Goal: Task Accomplishment & Management: Manage account settings

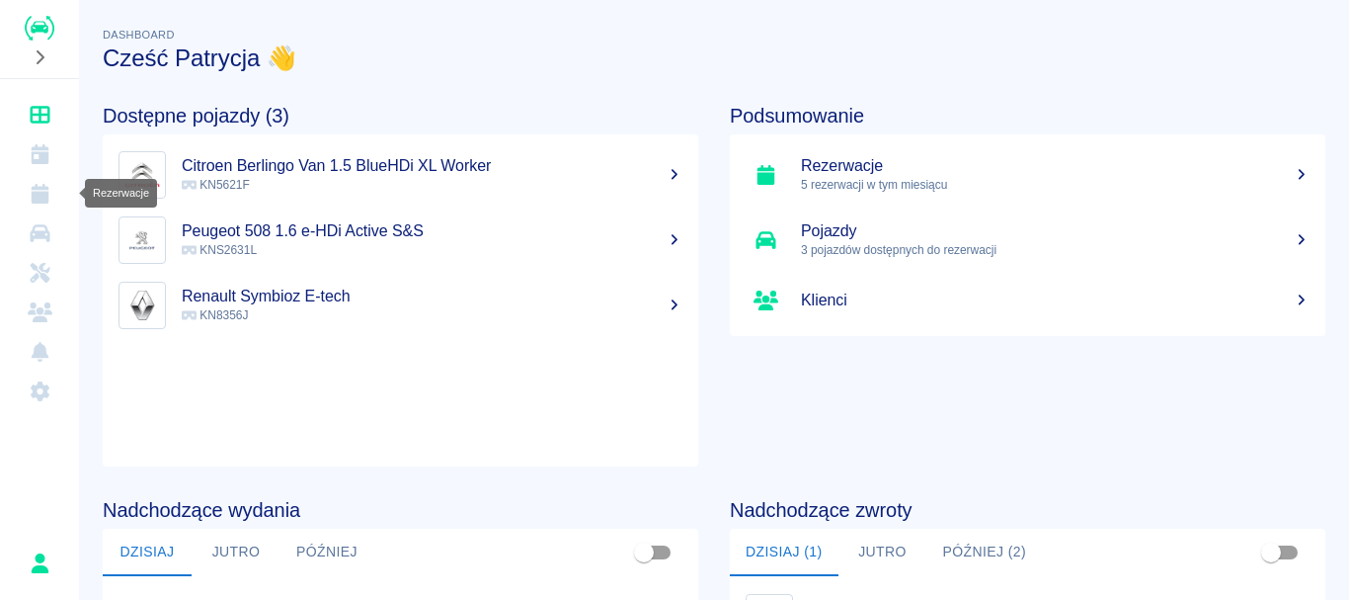
click at [43, 210] on link "Rezerwacje" at bounding box center [39, 194] width 63 height 40
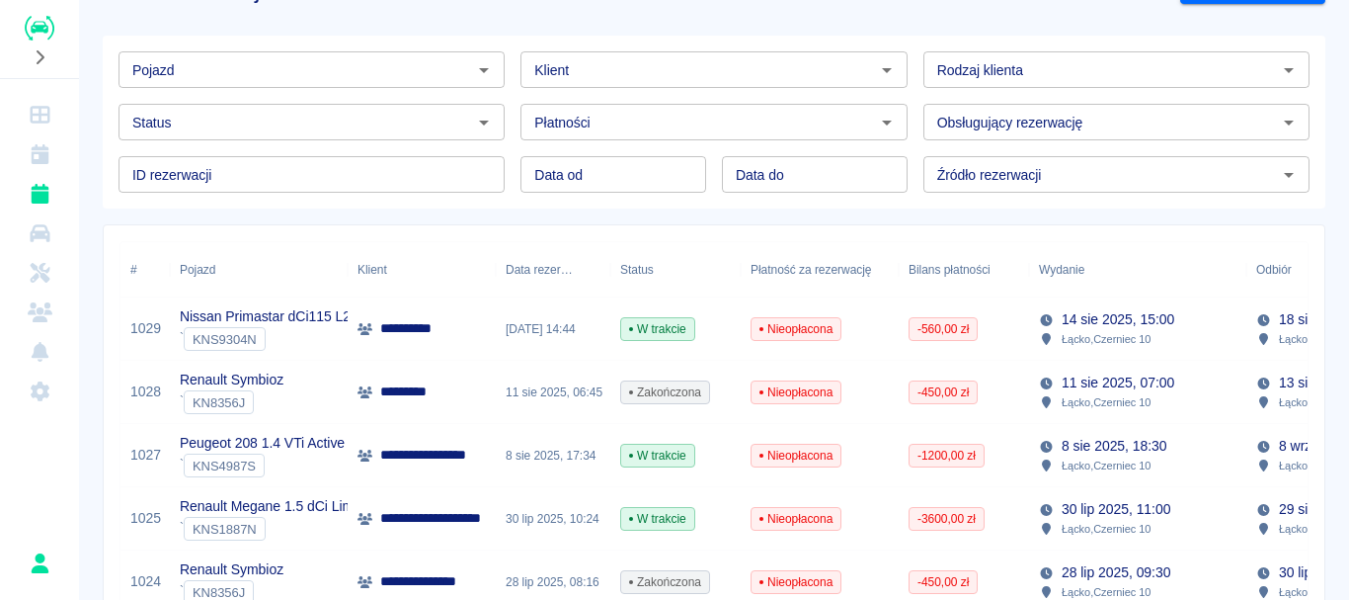
scroll to position [99, 0]
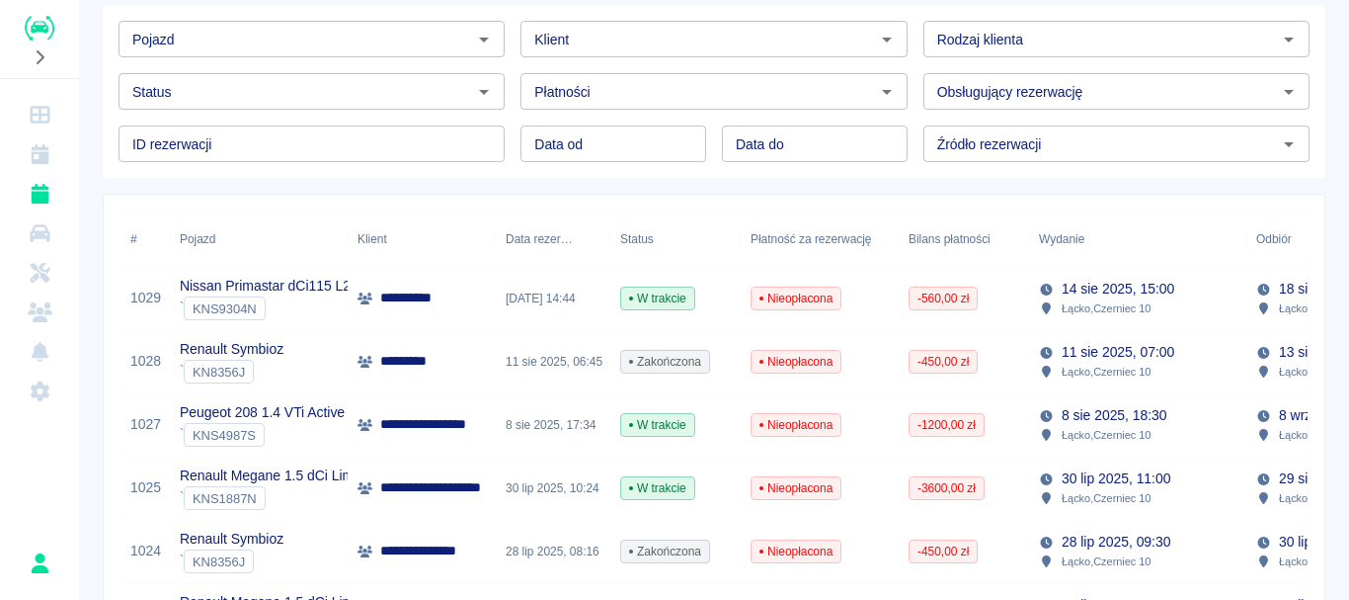
click at [294, 364] on div "Renault Symbioz ` KN8356J" at bounding box center [259, 361] width 178 height 63
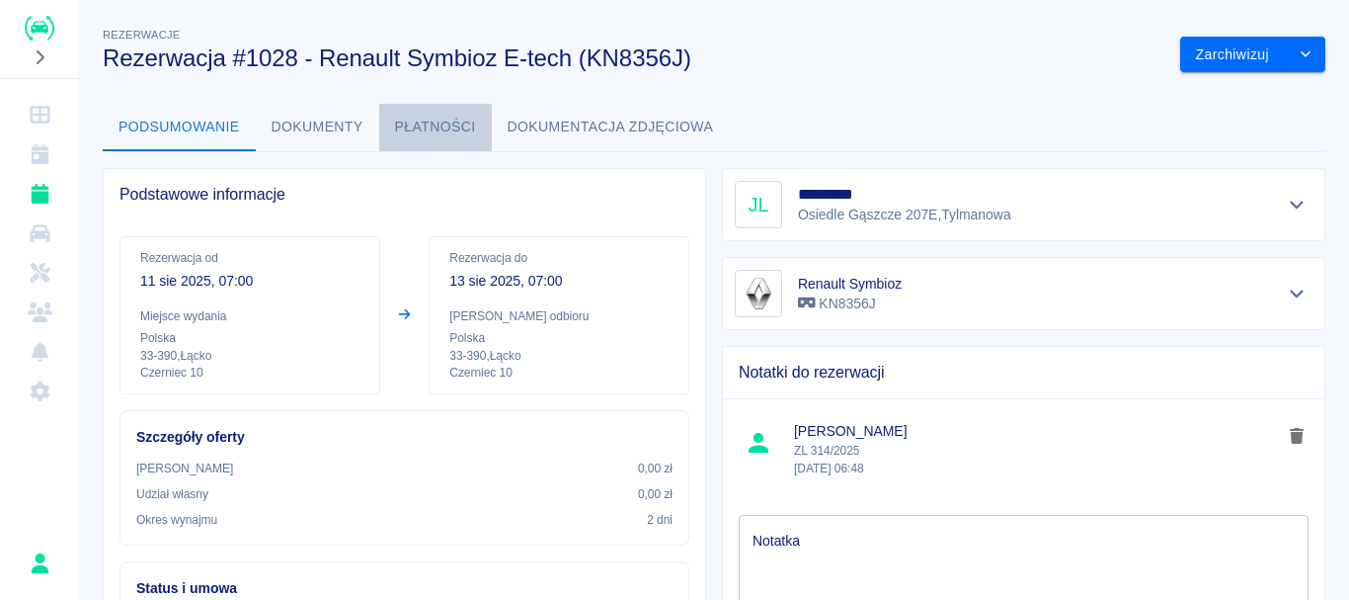
click at [424, 126] on button "Płatności" at bounding box center [435, 127] width 113 height 47
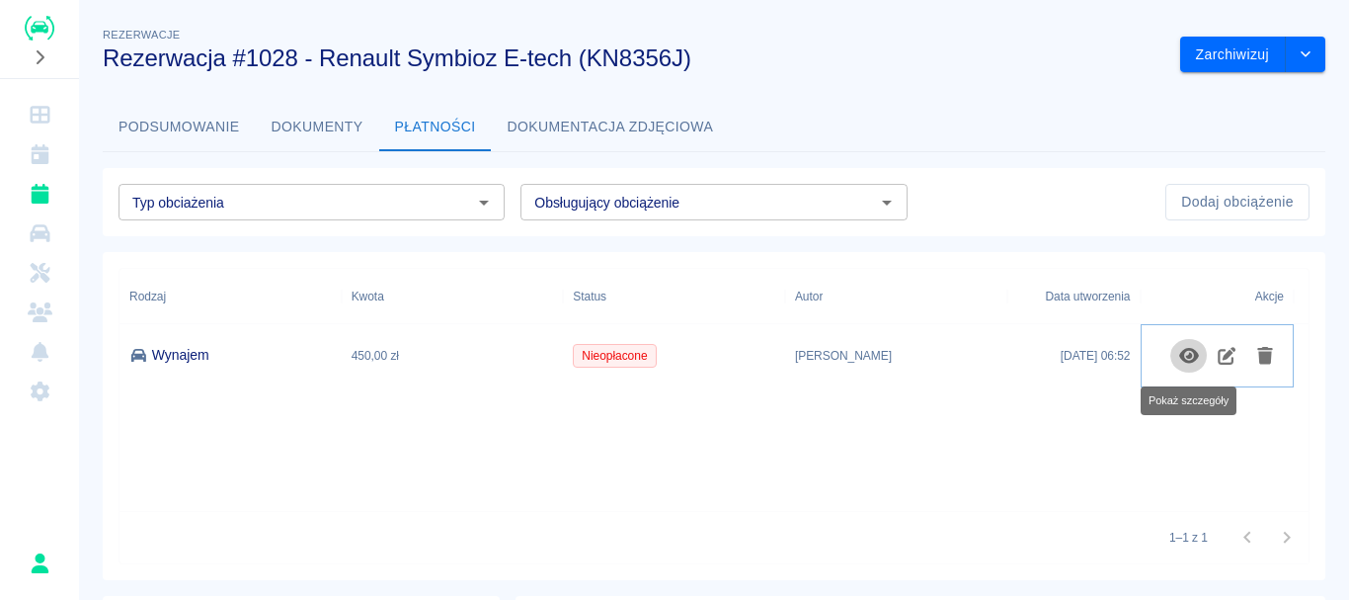
click at [1190, 358] on icon "Pokaż szczegóły" at bounding box center [1189, 356] width 20 height 16
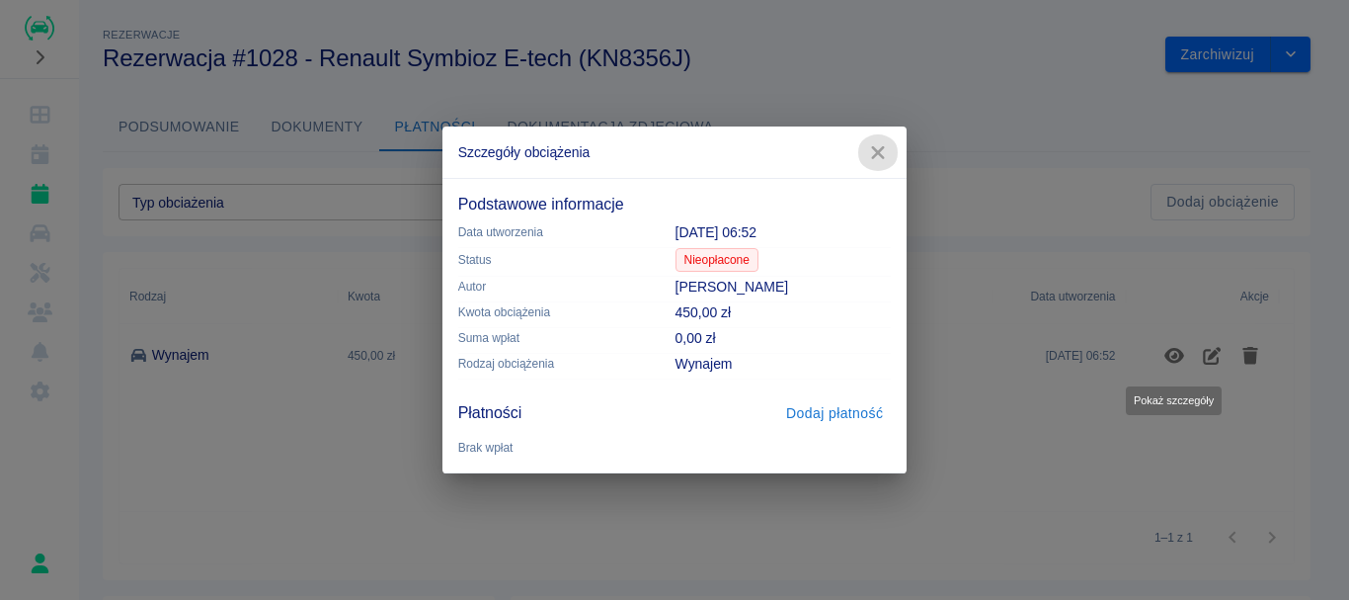
click at [882, 151] on icon "button" at bounding box center [878, 152] width 26 height 21
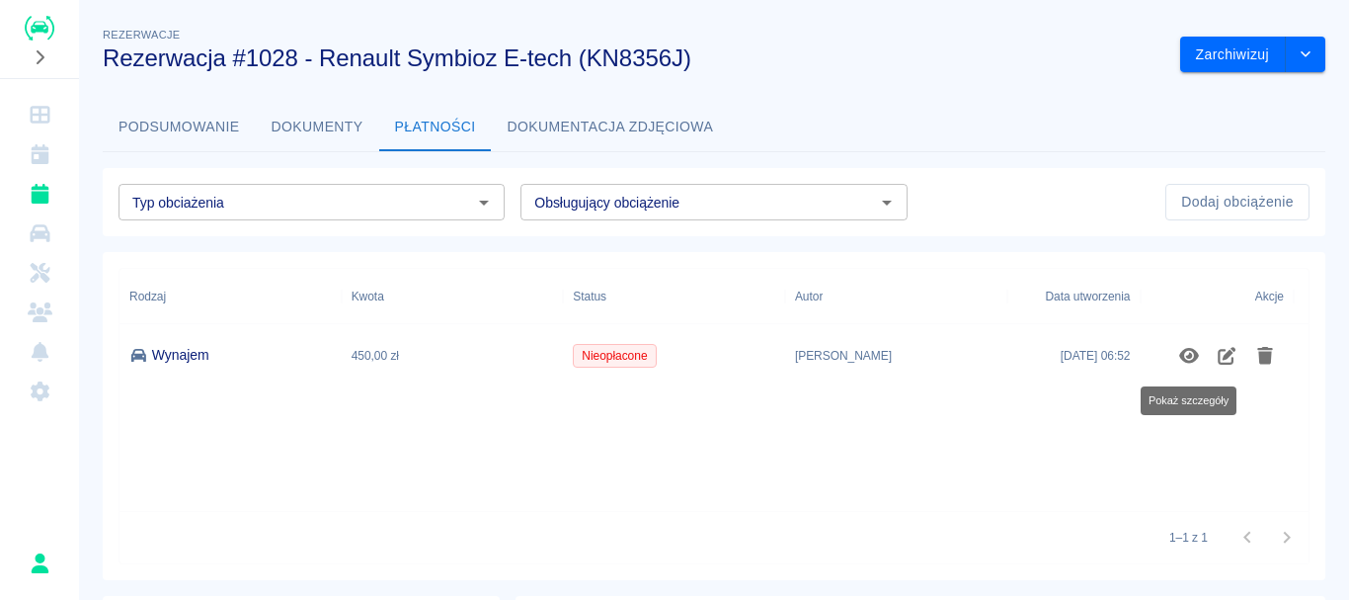
click at [282, 124] on button "Dokumenty" at bounding box center [317, 127] width 123 height 47
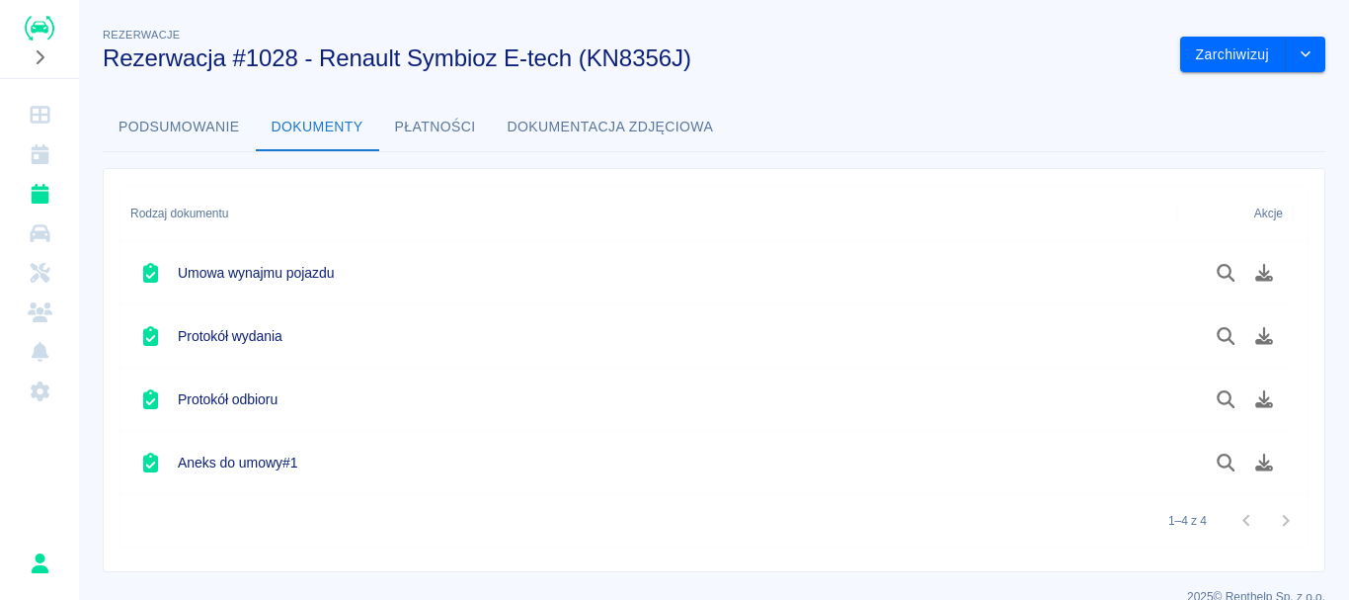
click at [218, 126] on button "Podsumowanie" at bounding box center [179, 127] width 153 height 47
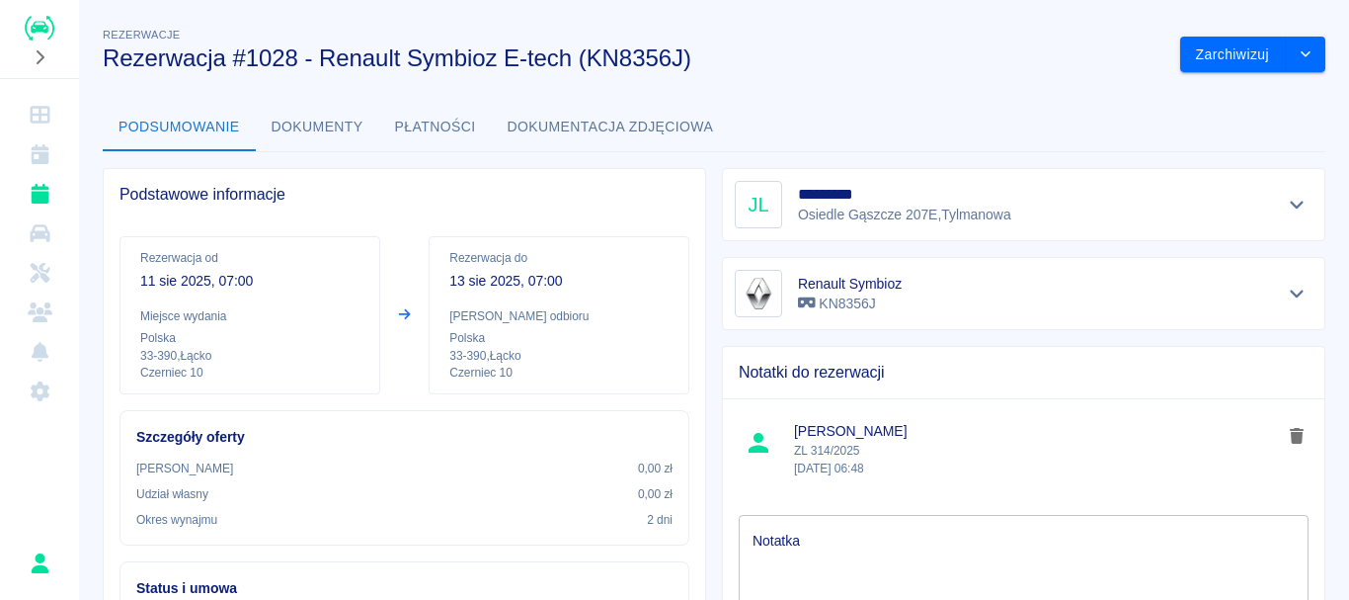
click at [441, 141] on button "Płatności" at bounding box center [435, 127] width 113 height 47
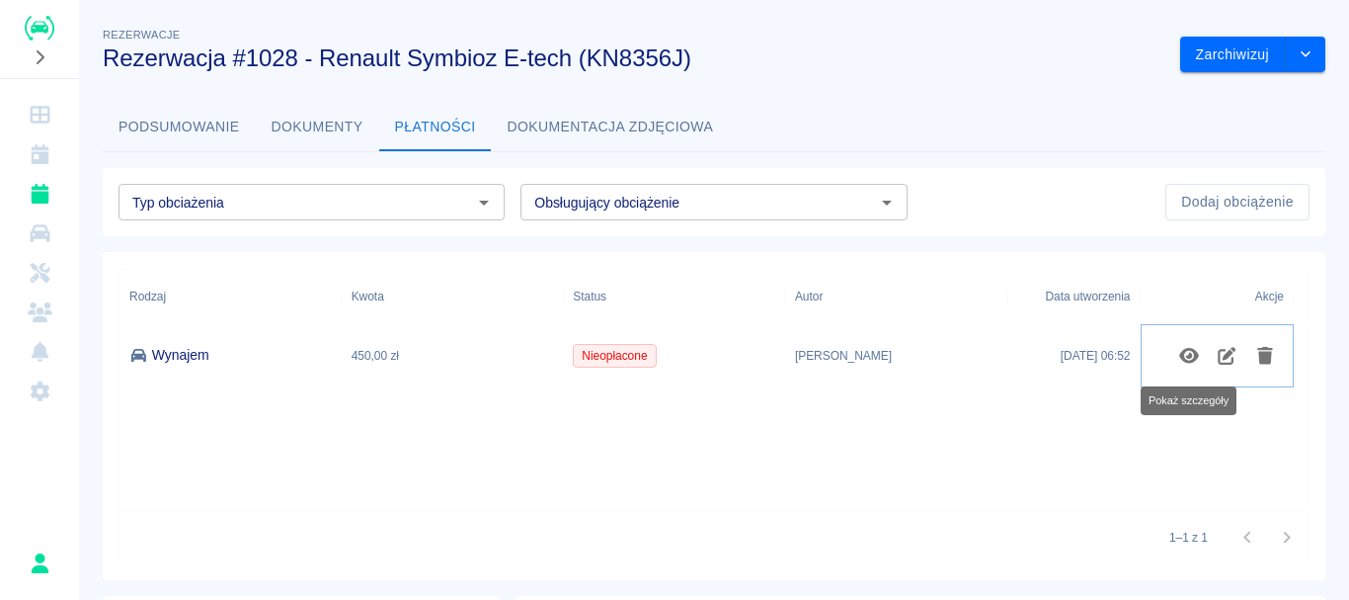
click at [1192, 361] on icon "Pokaż szczegóły" at bounding box center [1189, 356] width 20 height 16
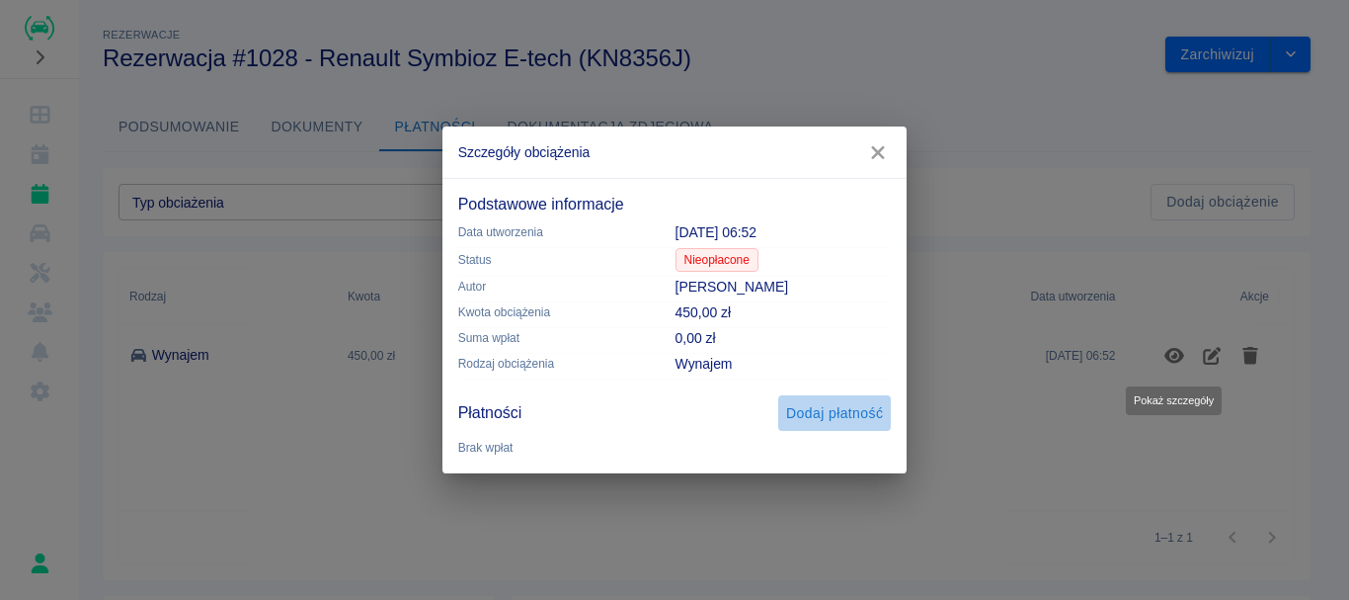
click at [836, 403] on button "Dodaj płatność" at bounding box center [834, 413] width 113 height 37
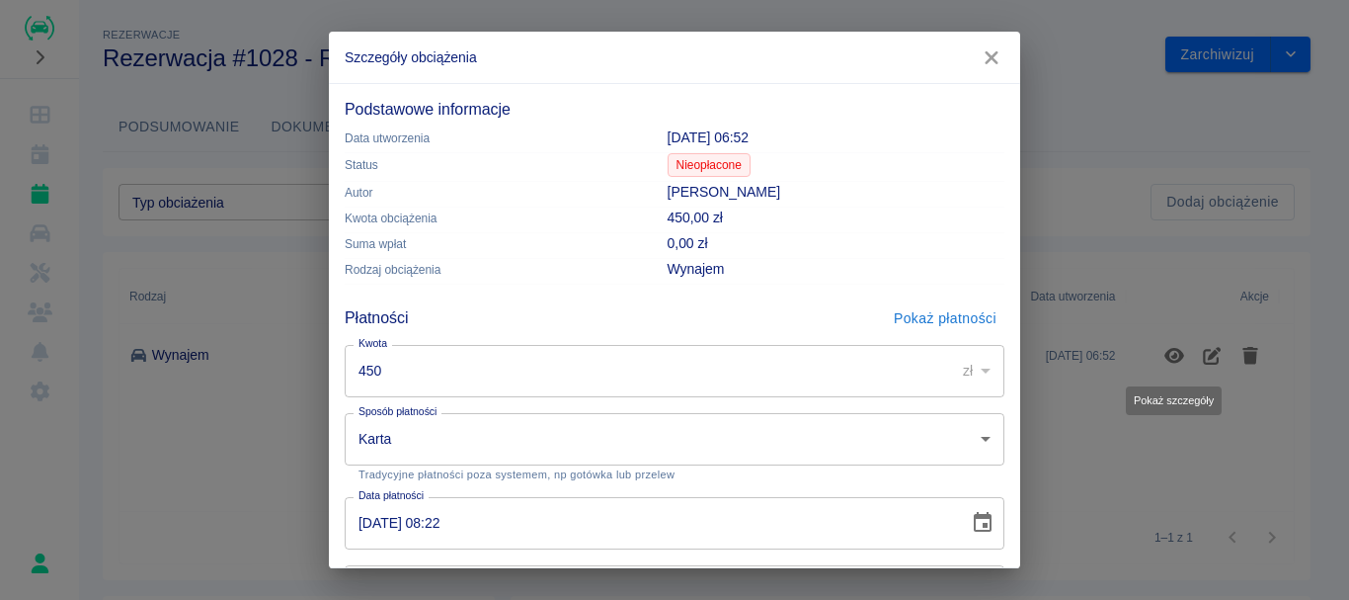
click at [427, 365] on input "450" at bounding box center [643, 371] width 597 height 52
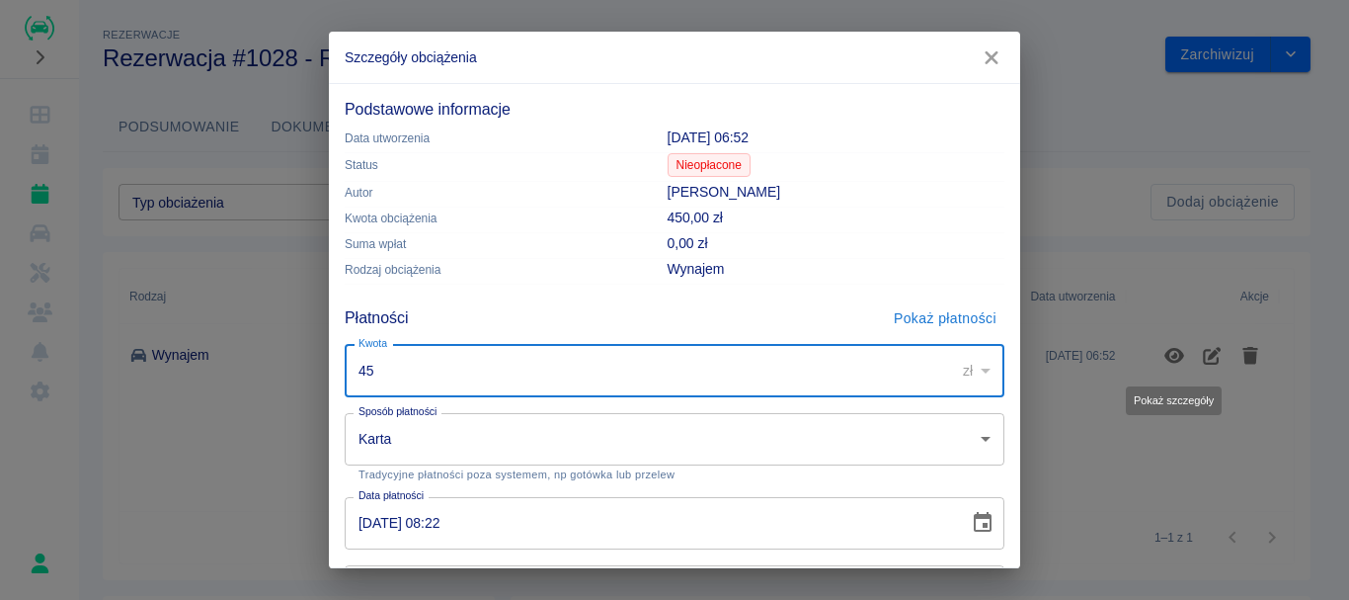
type input "4"
type input "380"
click at [485, 449] on body "**********" at bounding box center [674, 300] width 1349 height 600
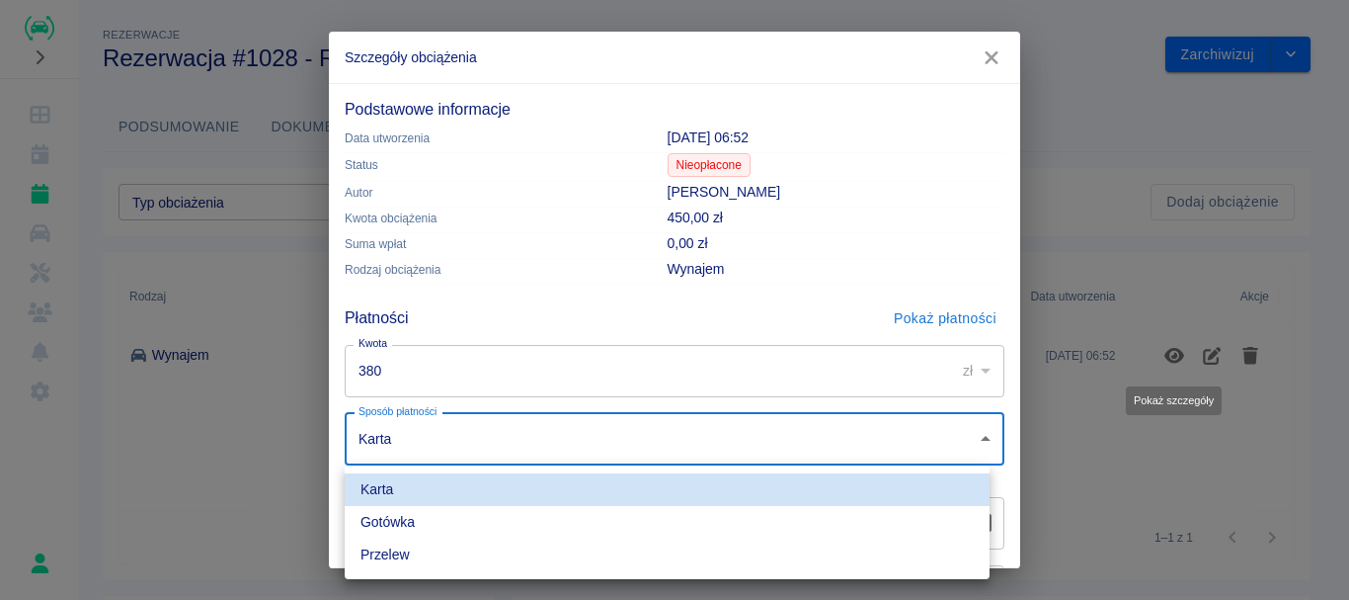
click at [499, 525] on li "Gotówka" at bounding box center [667, 522] width 645 height 33
type input "cash"
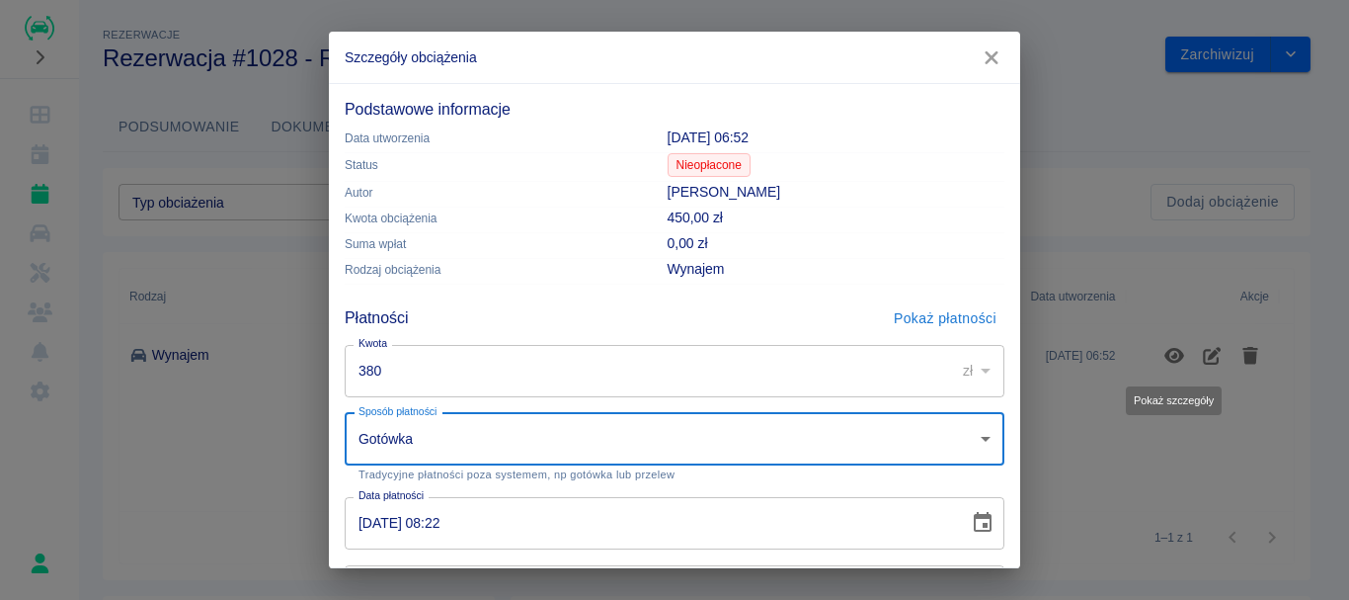
click at [364, 529] on input "[DATE] 08:22" at bounding box center [650, 523] width 610 height 52
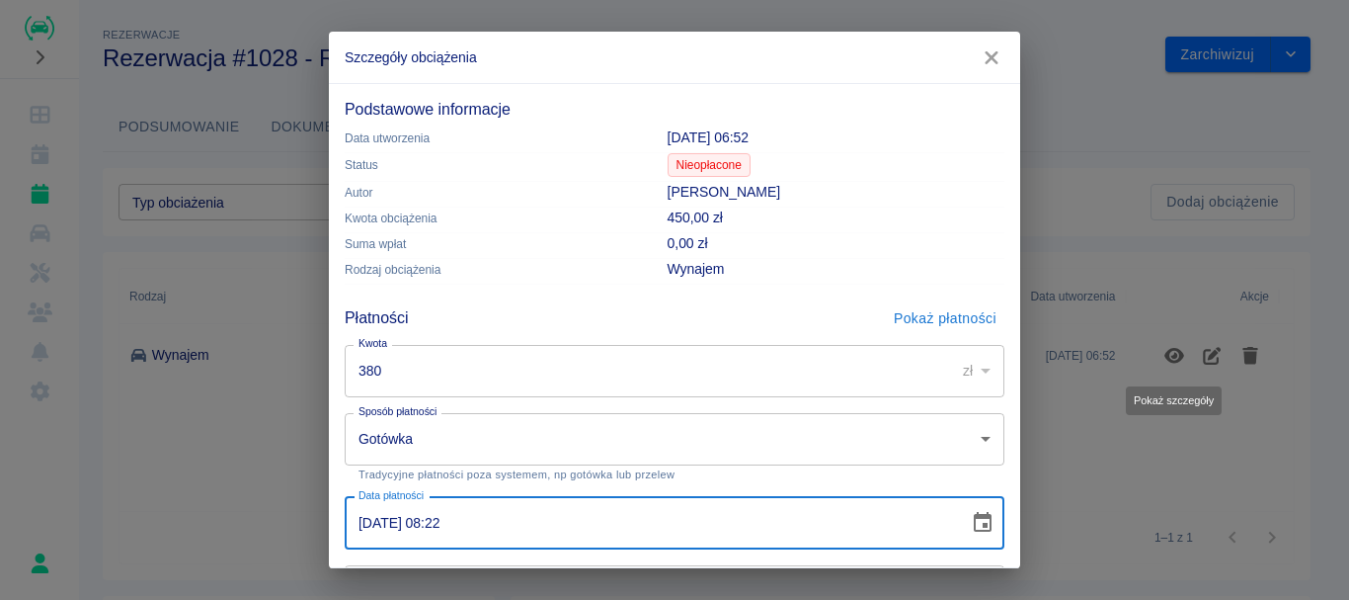
click at [433, 525] on input "[DATE] 08:22" at bounding box center [650, 523] width 610 height 52
type input "[DATE] 07:00"
click at [485, 280] on td "Rodzaj obciążenia" at bounding box center [498, 272] width 307 height 26
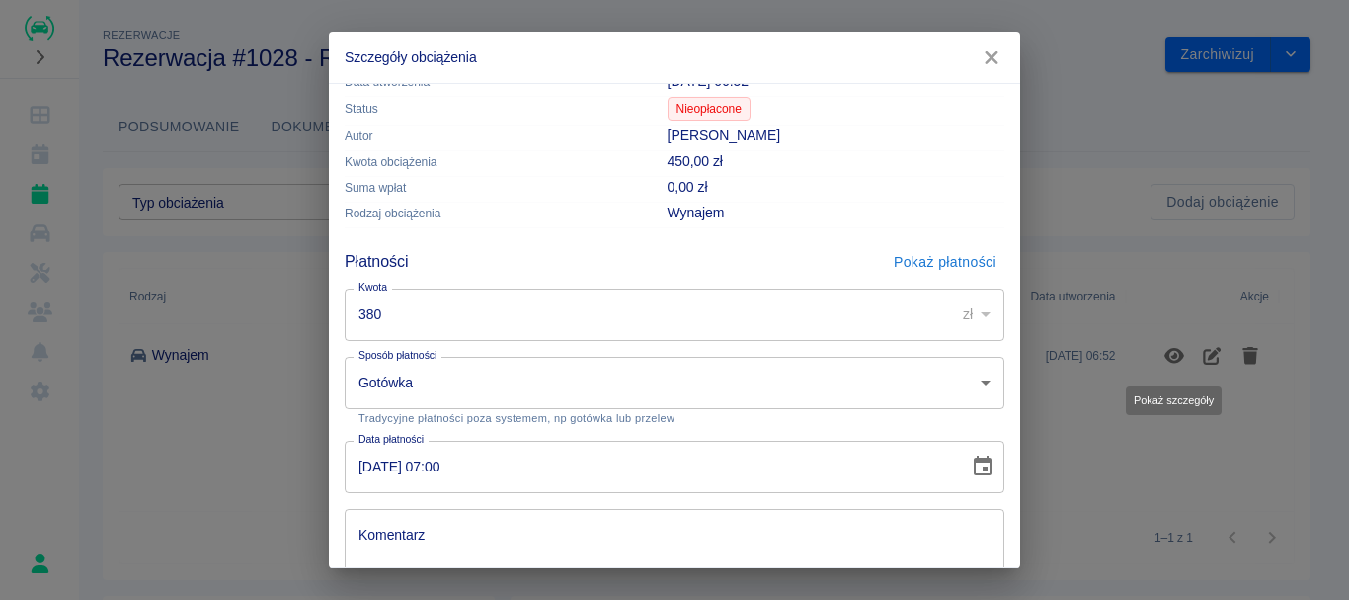
scroll to position [197, 0]
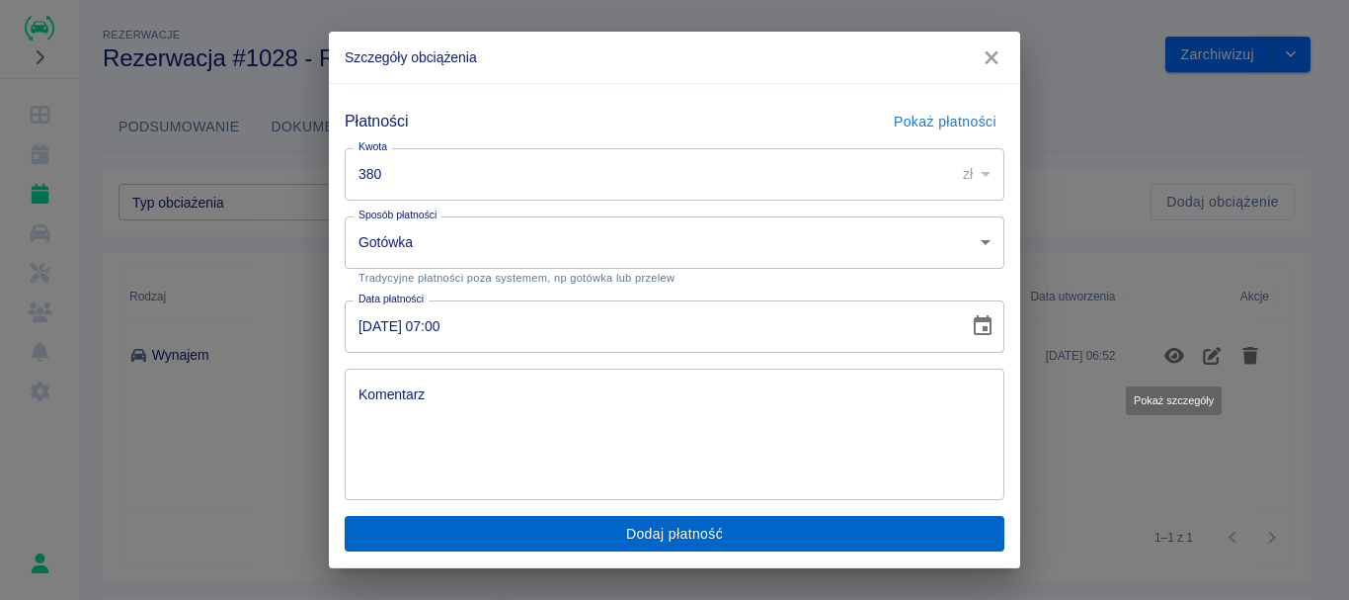
click at [665, 537] on button "Dodaj płatność" at bounding box center [675, 534] width 660 height 37
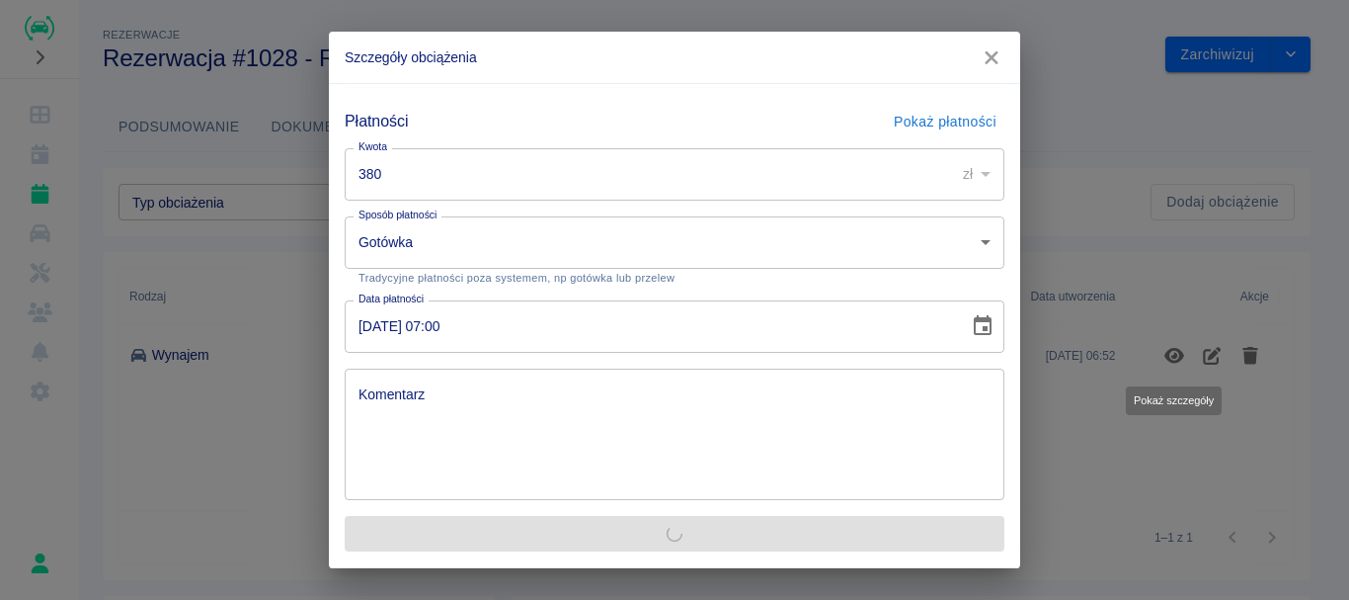
scroll to position [0, 0]
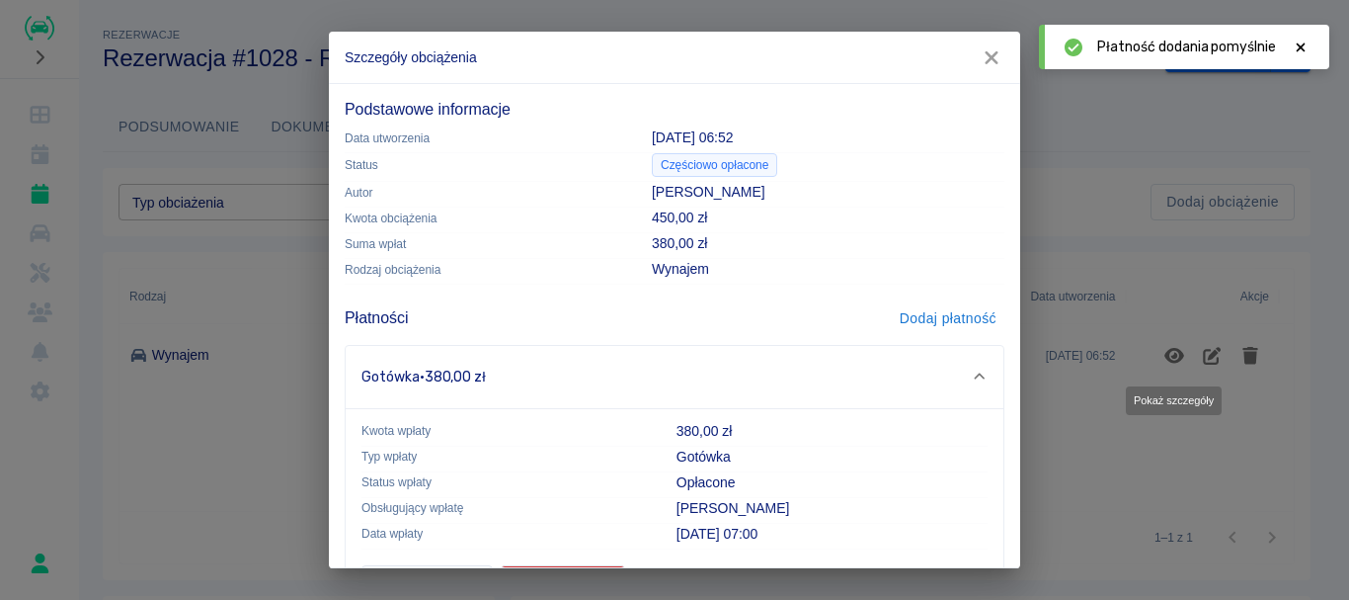
click at [989, 62] on icon "button" at bounding box center [991, 57] width 13 height 13
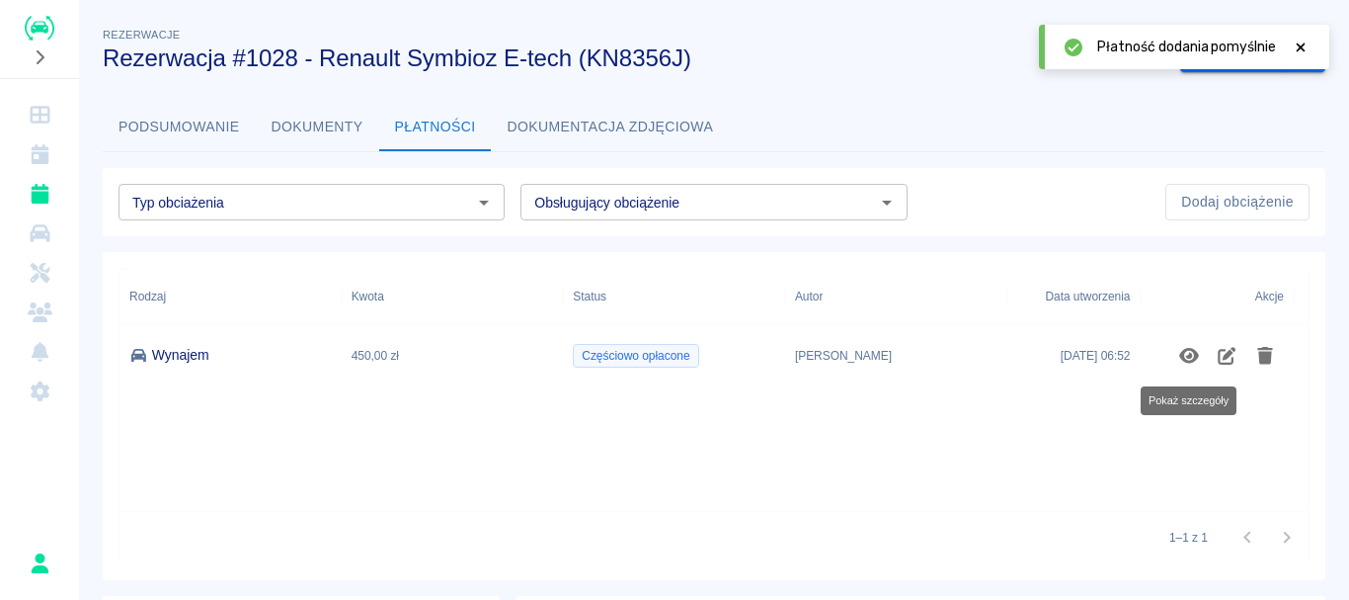
click at [162, 122] on button "Podsumowanie" at bounding box center [179, 127] width 153 height 47
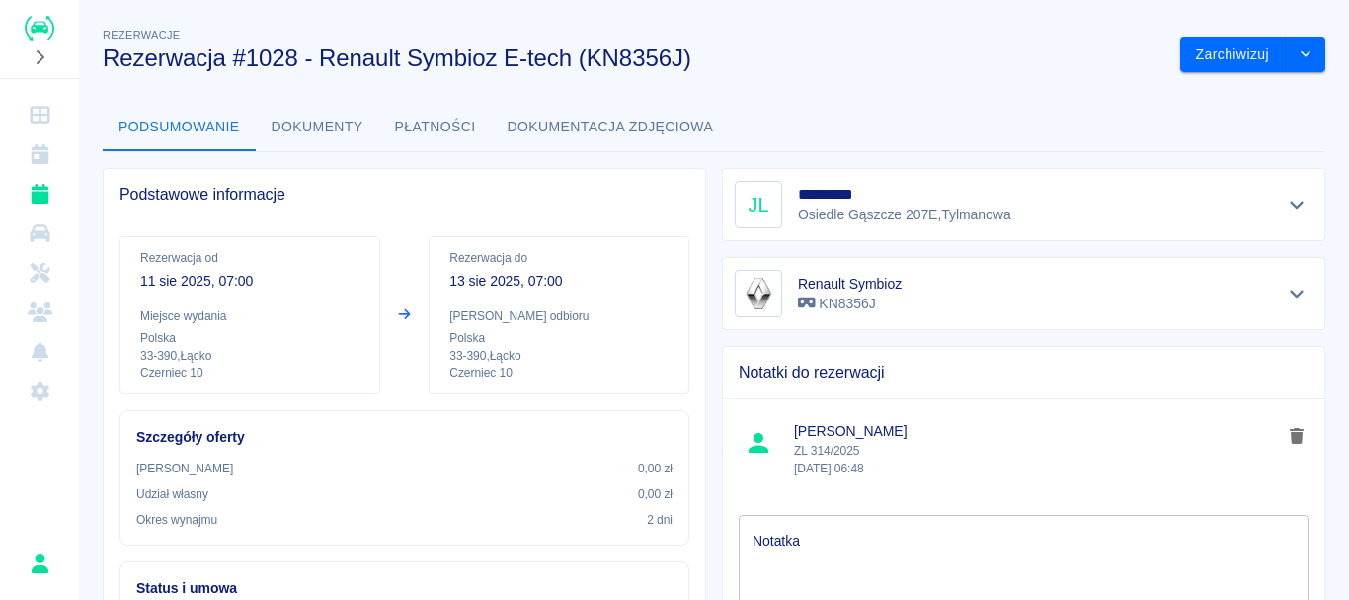
click at [440, 139] on button "Płatności" at bounding box center [435, 127] width 113 height 47
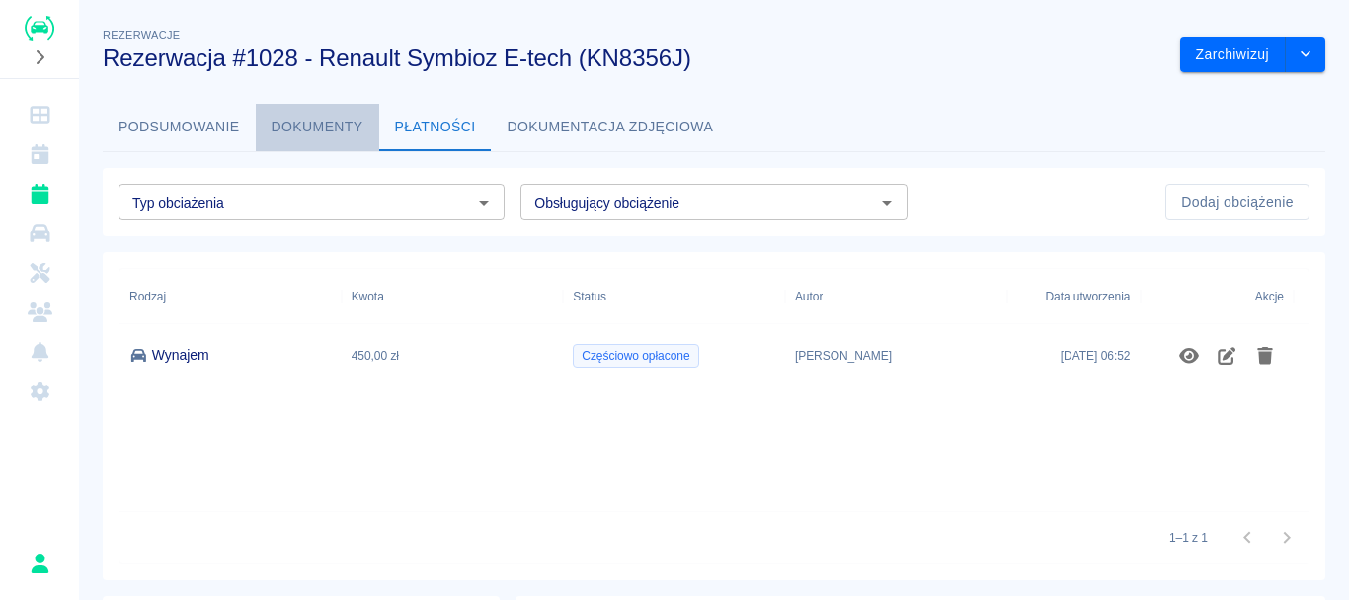
click at [325, 135] on button "Dokumenty" at bounding box center [317, 127] width 123 height 47
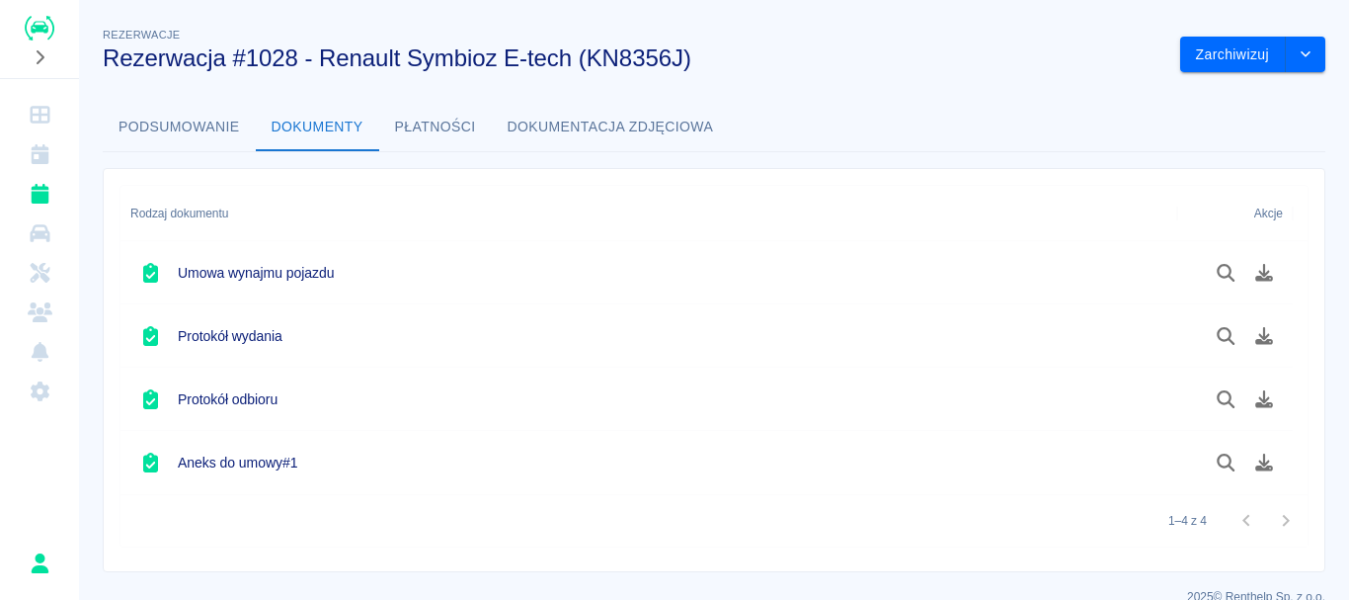
click at [436, 138] on button "Płatności" at bounding box center [435, 127] width 113 height 47
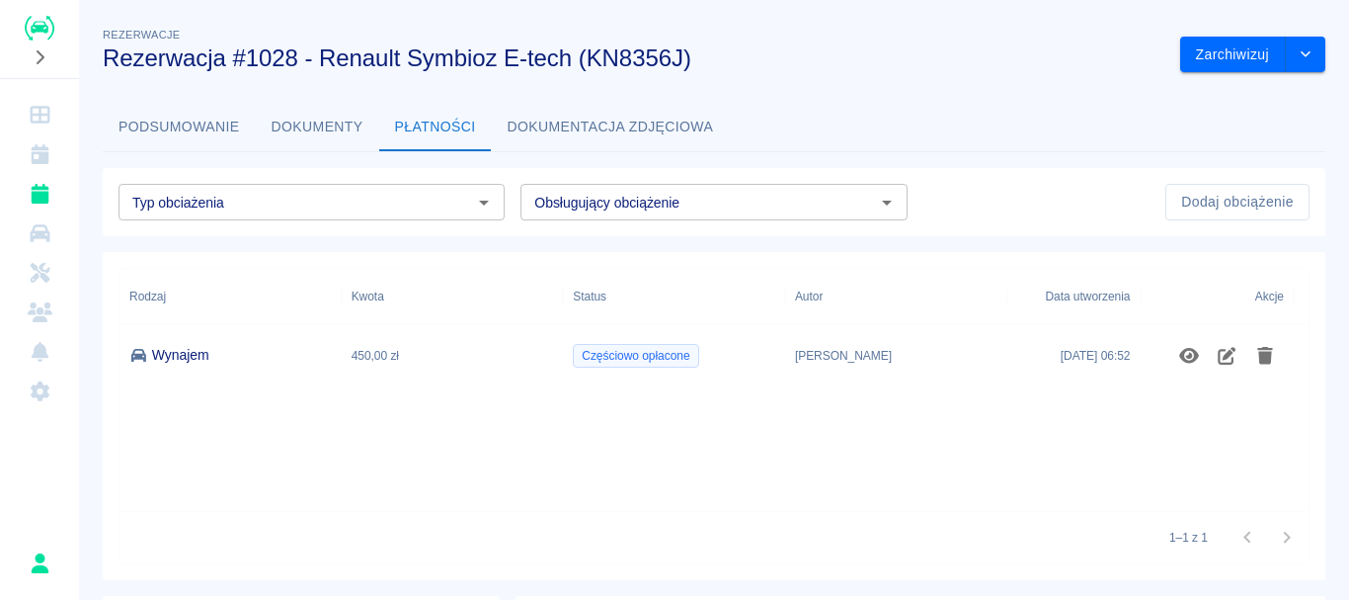
click at [591, 143] on button "Dokumentacja zdjęciowa" at bounding box center [611, 127] width 238 height 47
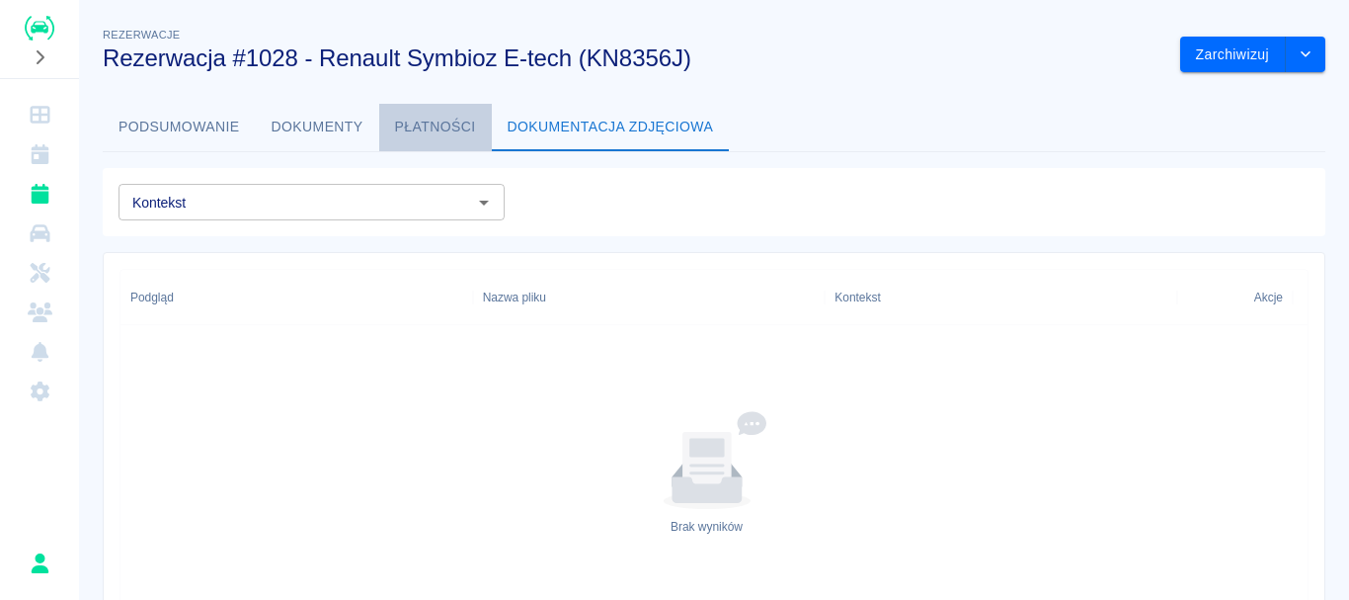
click at [431, 138] on button "Płatności" at bounding box center [435, 127] width 113 height 47
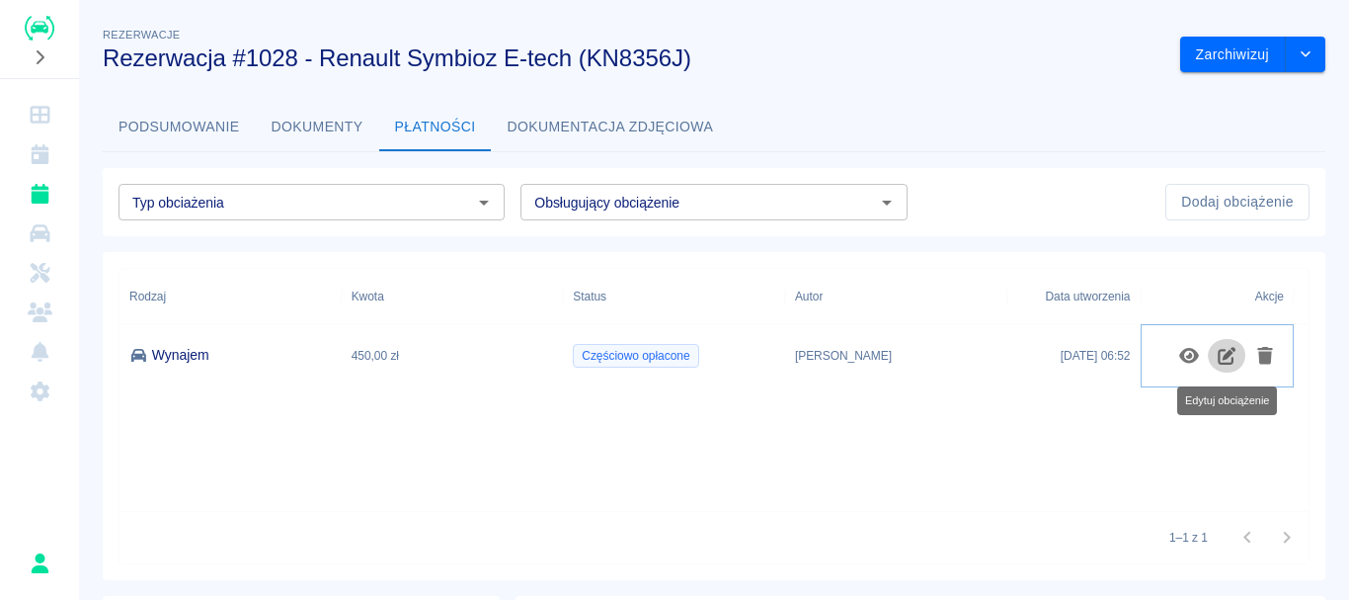
click at [1223, 356] on icon "Edytuj obciążenie" at bounding box center [1227, 356] width 23 height 18
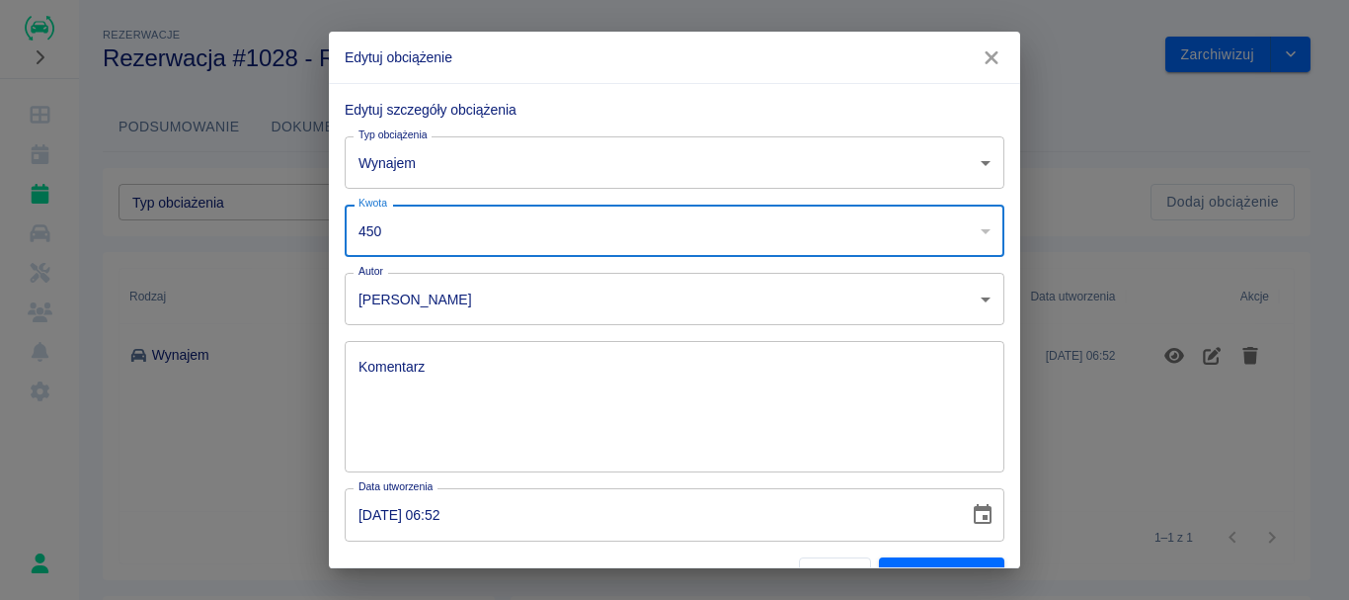
click at [451, 245] on input "450" at bounding box center [648, 230] width 607 height 52
type input "4"
type input "380"
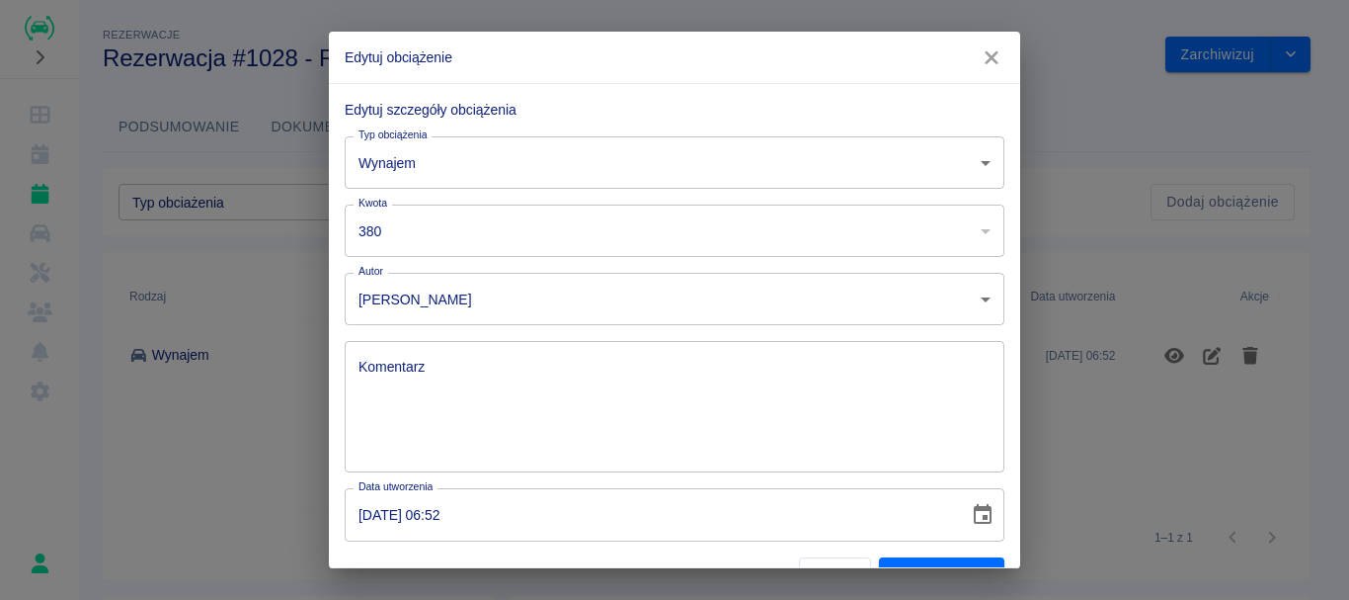
click at [671, 331] on div "Komentarz x Komentarz" at bounding box center [667, 398] width 676 height 147
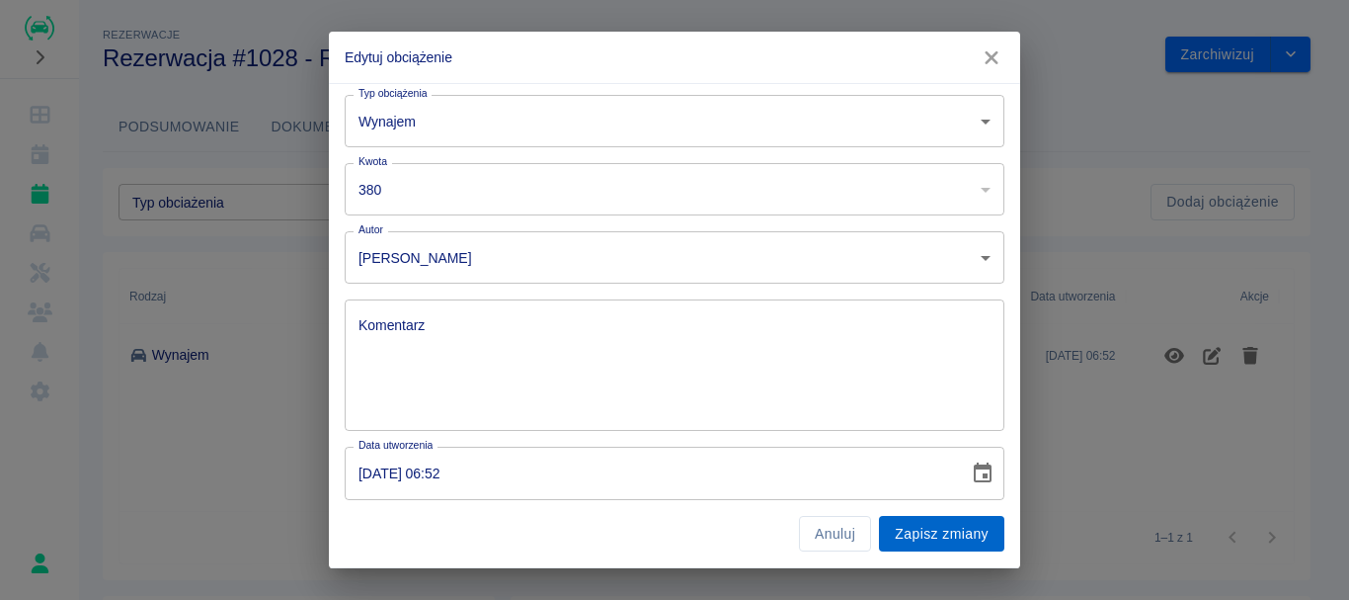
click at [937, 530] on button "Zapisz zmiany" at bounding box center [941, 534] width 125 height 37
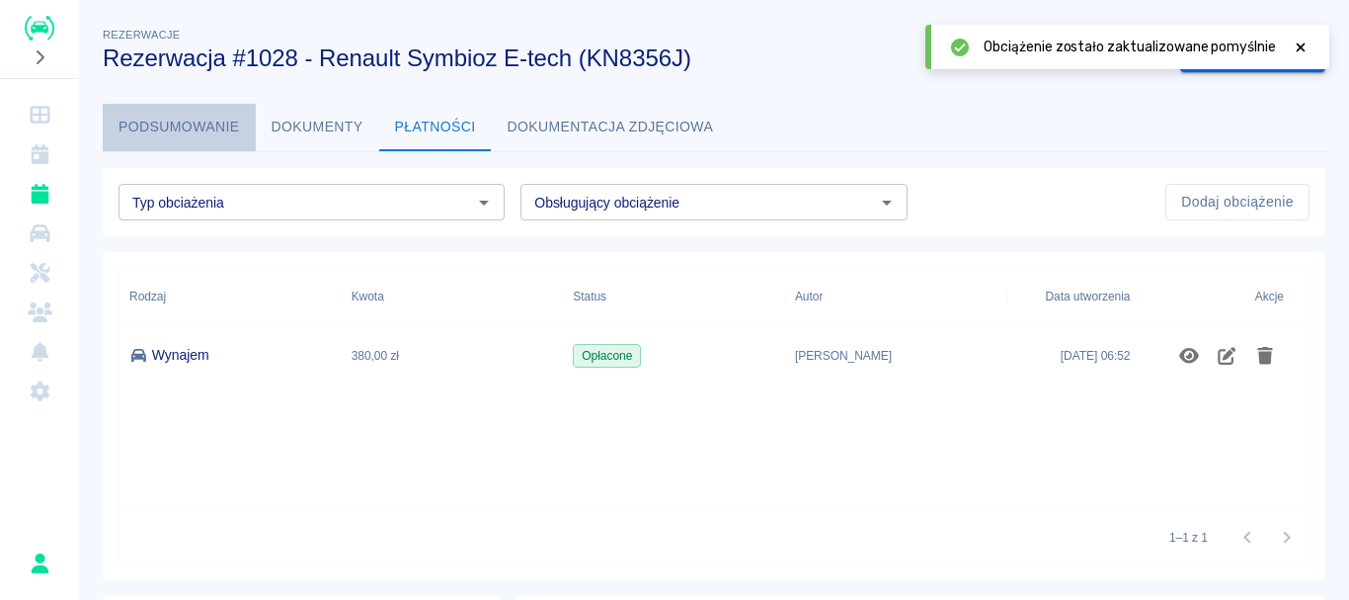
click at [170, 132] on button "Podsumowanie" at bounding box center [179, 127] width 153 height 47
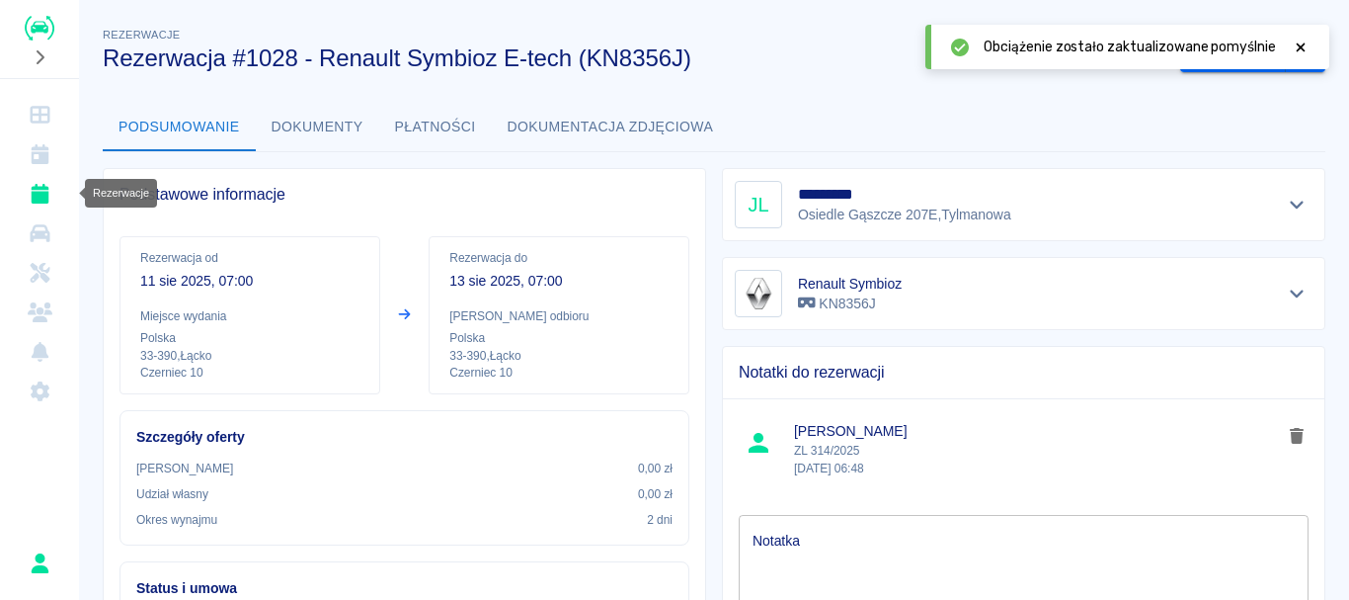
drag, startPoint x: 39, startPoint y: 196, endPoint x: 359, endPoint y: 292, distance: 334.4
click at [37, 196] on icon "Rezerwacje" at bounding box center [40, 194] width 18 height 20
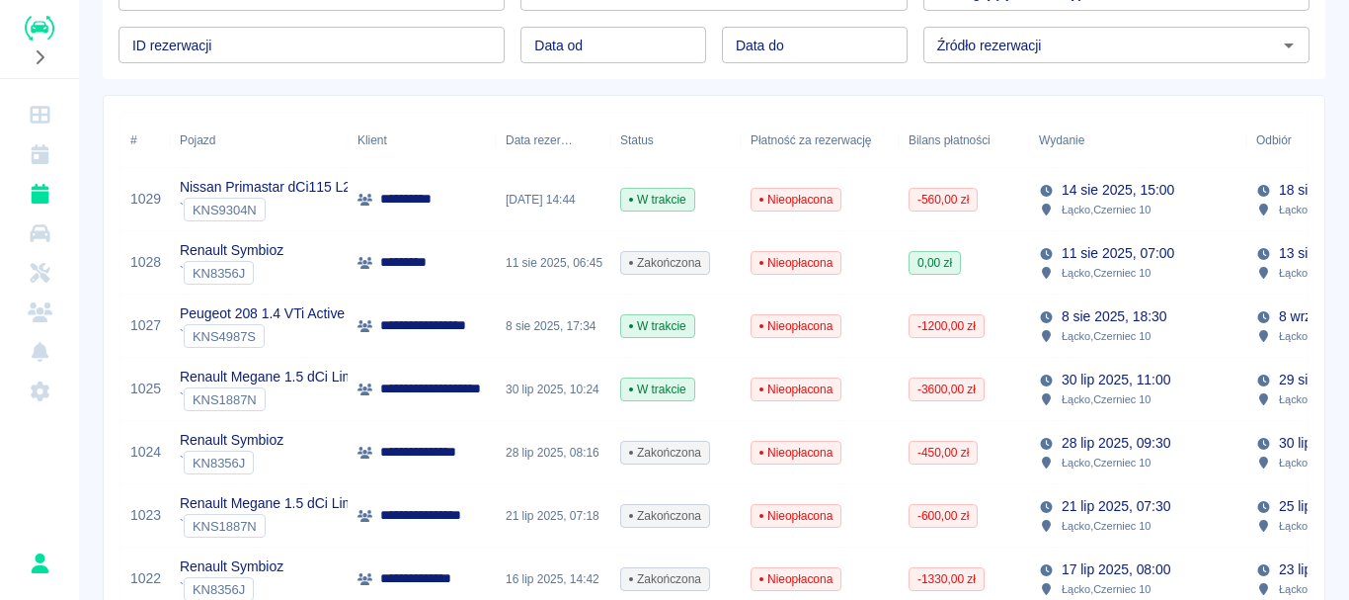
scroll to position [296, 0]
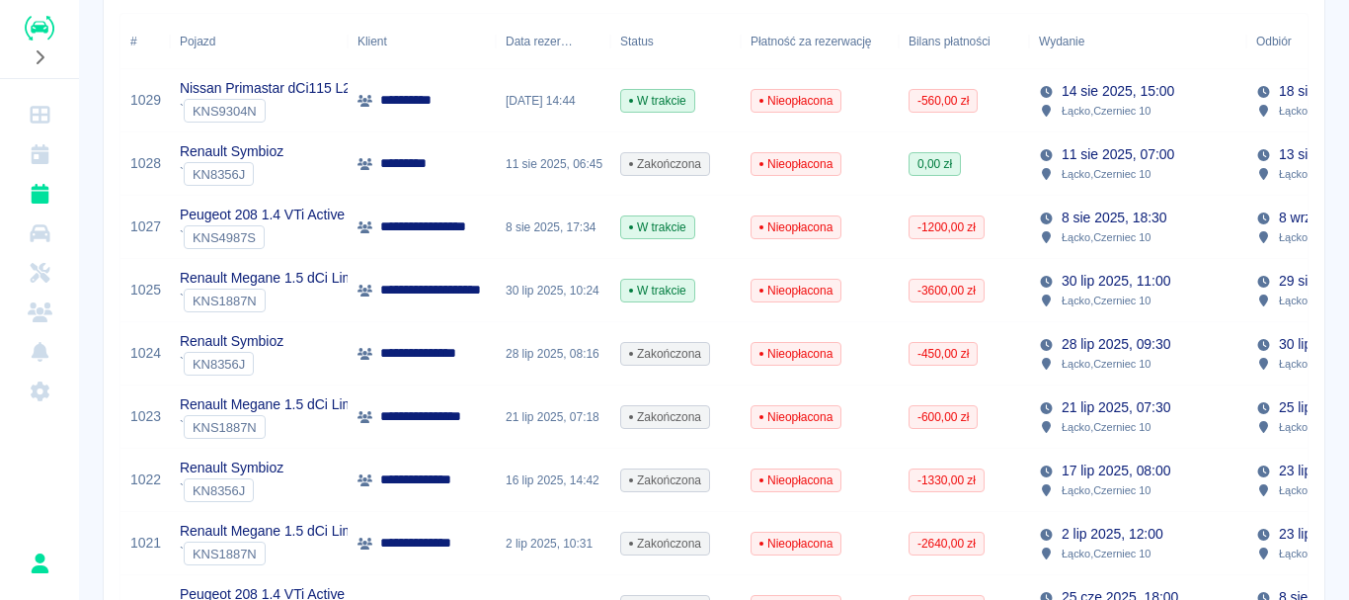
click at [47, 31] on img "Renthelp" at bounding box center [40, 28] width 30 height 25
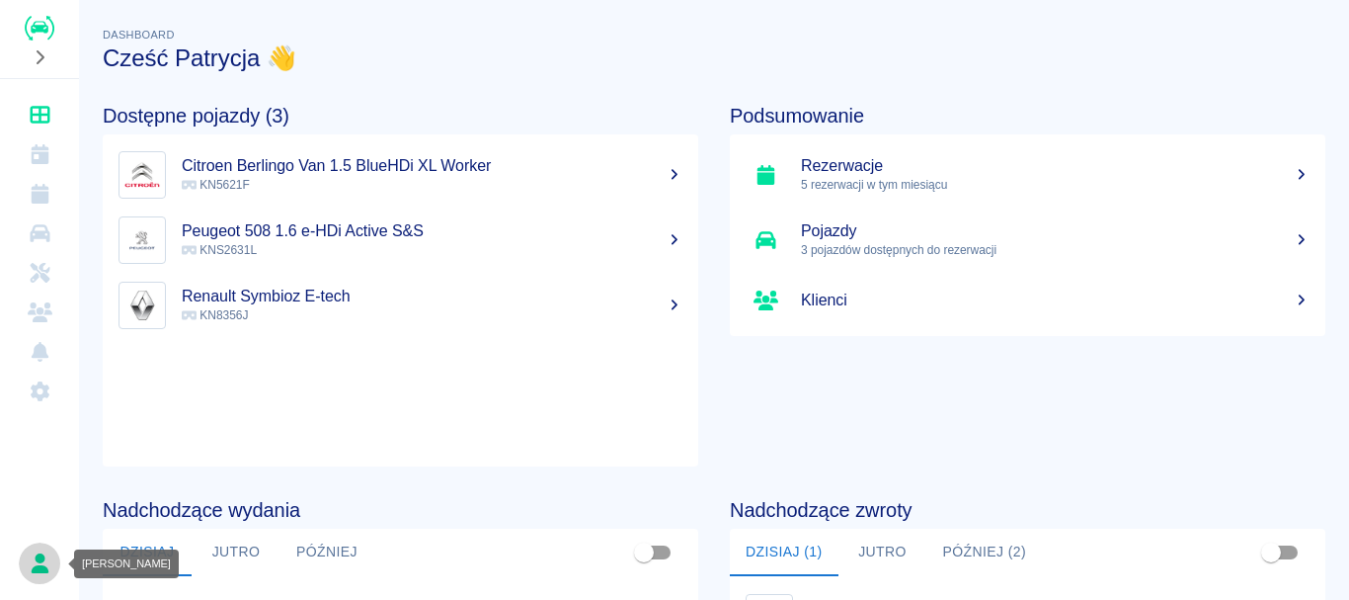
click at [48, 561] on icon "Patrycja Floryan" at bounding box center [40, 563] width 25 height 20
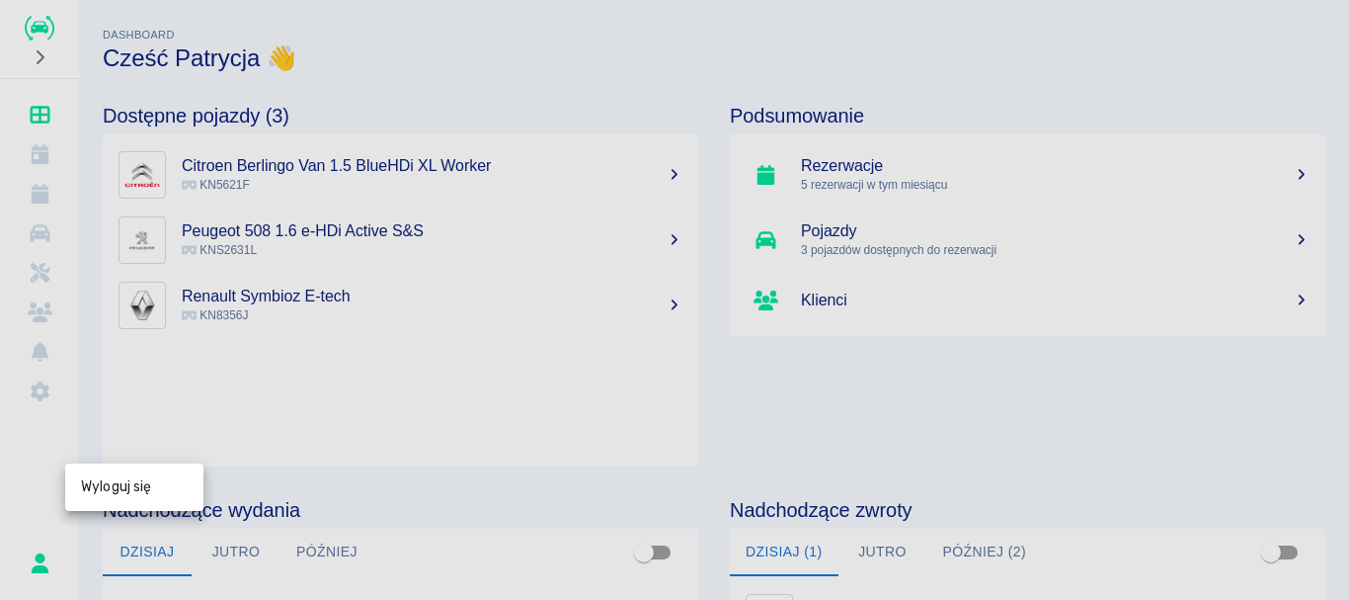
click at [21, 400] on div at bounding box center [674, 300] width 1349 height 600
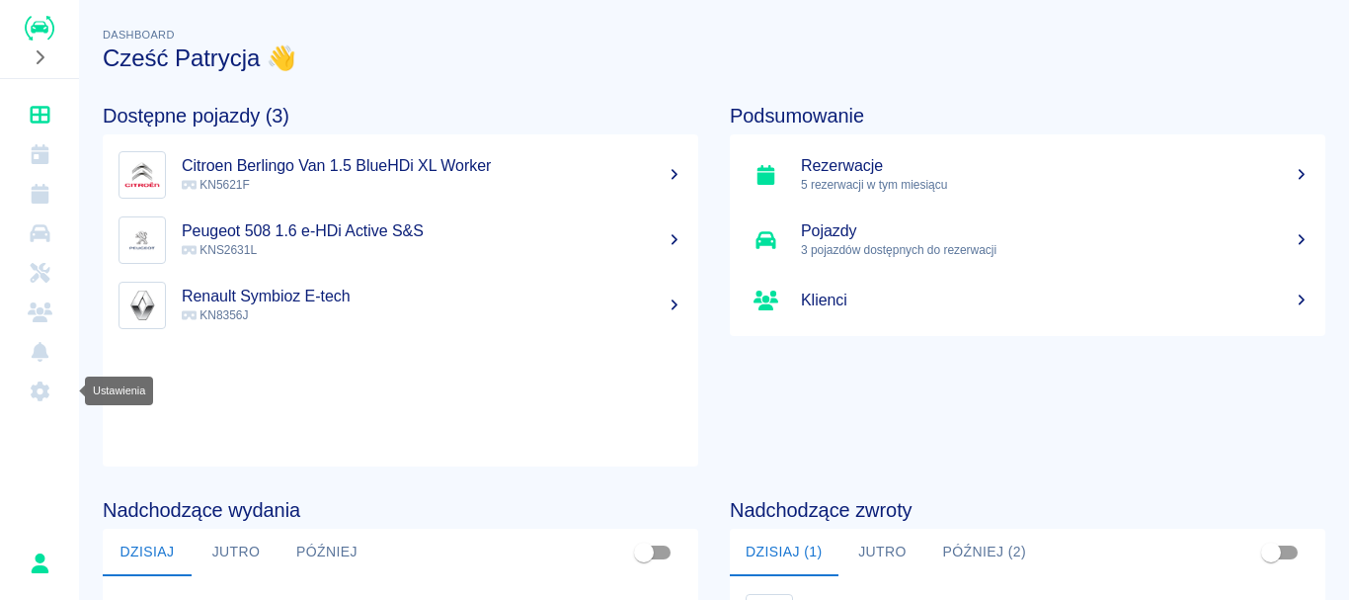
click at [32, 392] on icon "Ustawienia" at bounding box center [40, 391] width 25 height 20
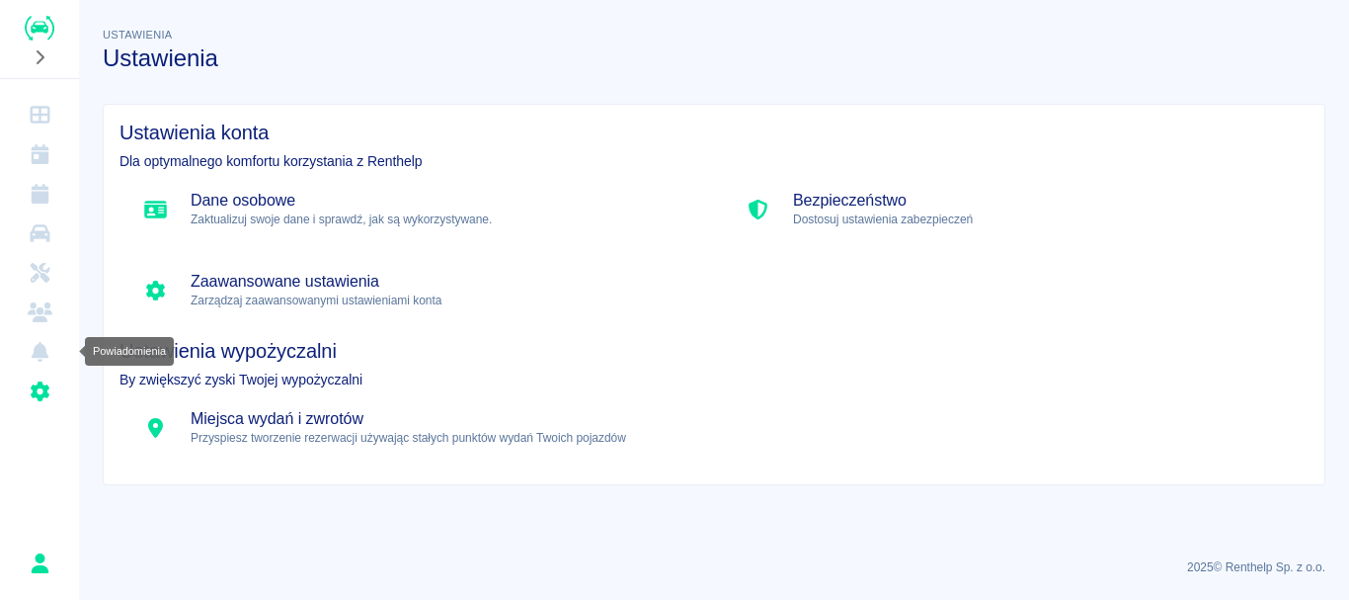
click at [48, 335] on link "Powiadomienia" at bounding box center [39, 352] width 63 height 40
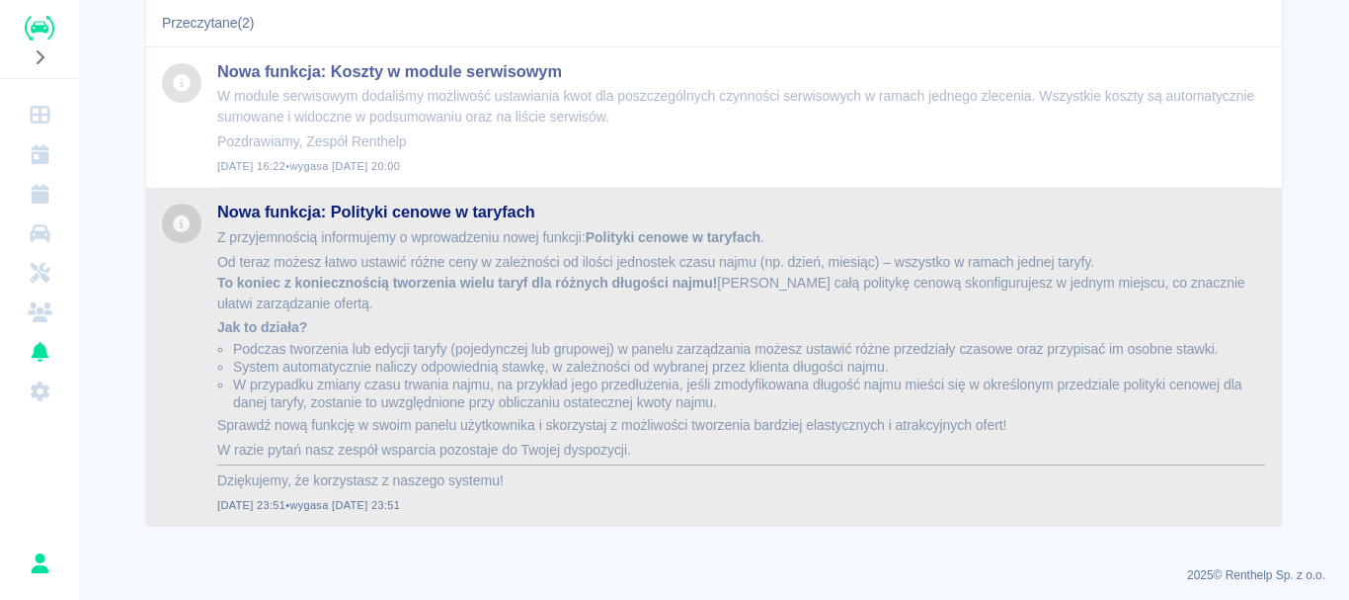
scroll to position [185, 0]
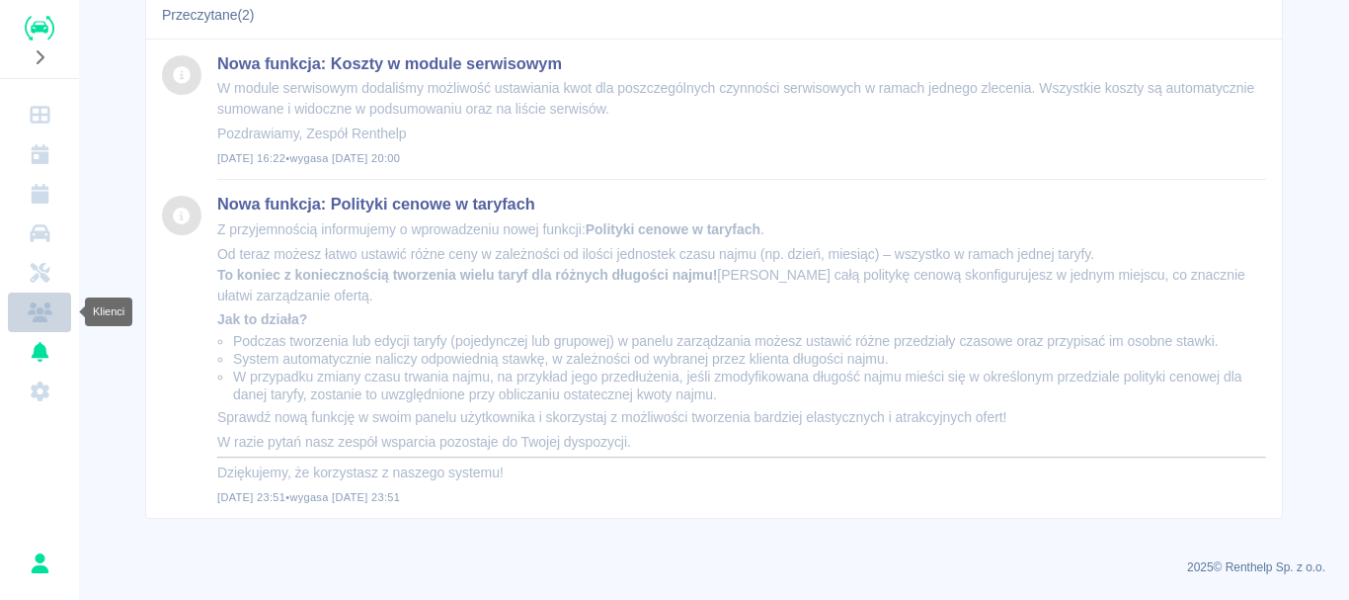
click at [35, 311] on icon "Klienci" at bounding box center [40, 312] width 25 height 20
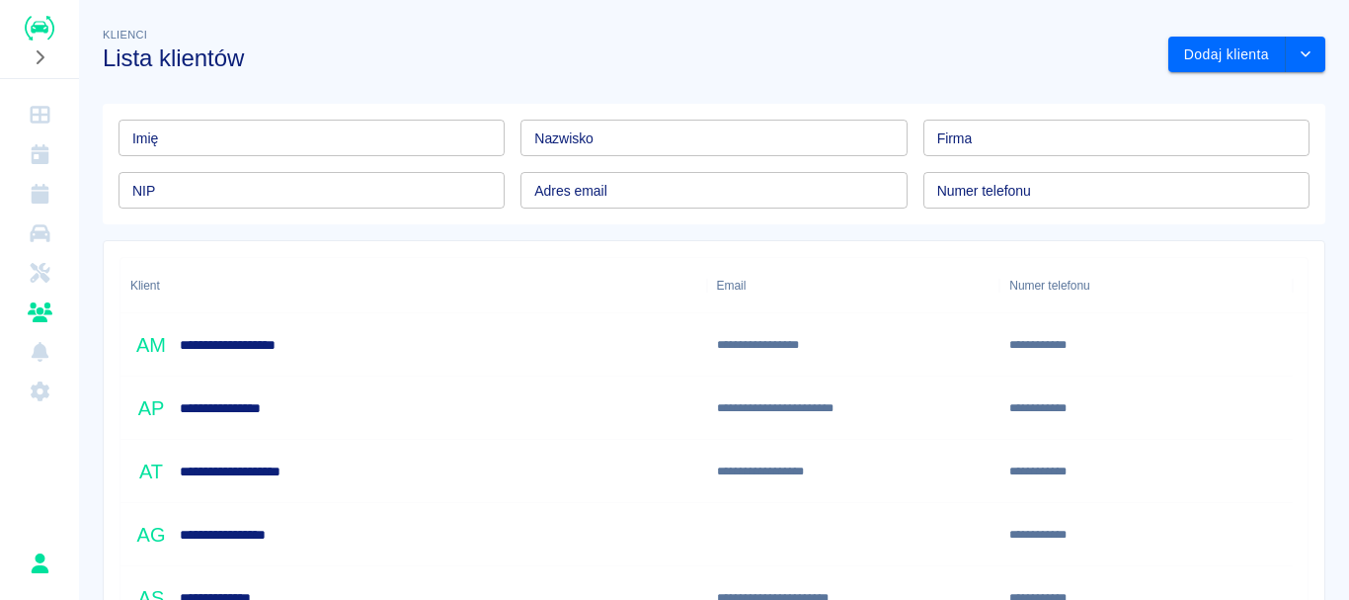
click at [45, 22] on img "Renthelp" at bounding box center [40, 28] width 30 height 25
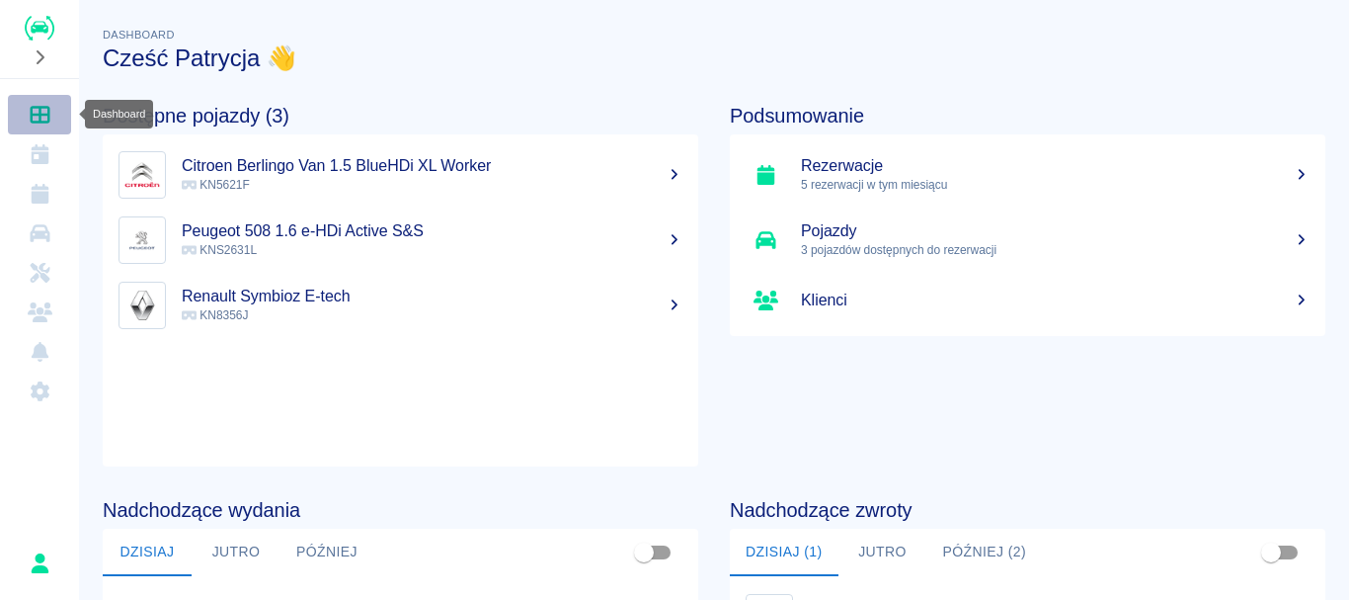
click at [39, 105] on icon "Dashboard" at bounding box center [40, 115] width 25 height 20
click at [43, 20] on img "Renthelp" at bounding box center [40, 28] width 30 height 25
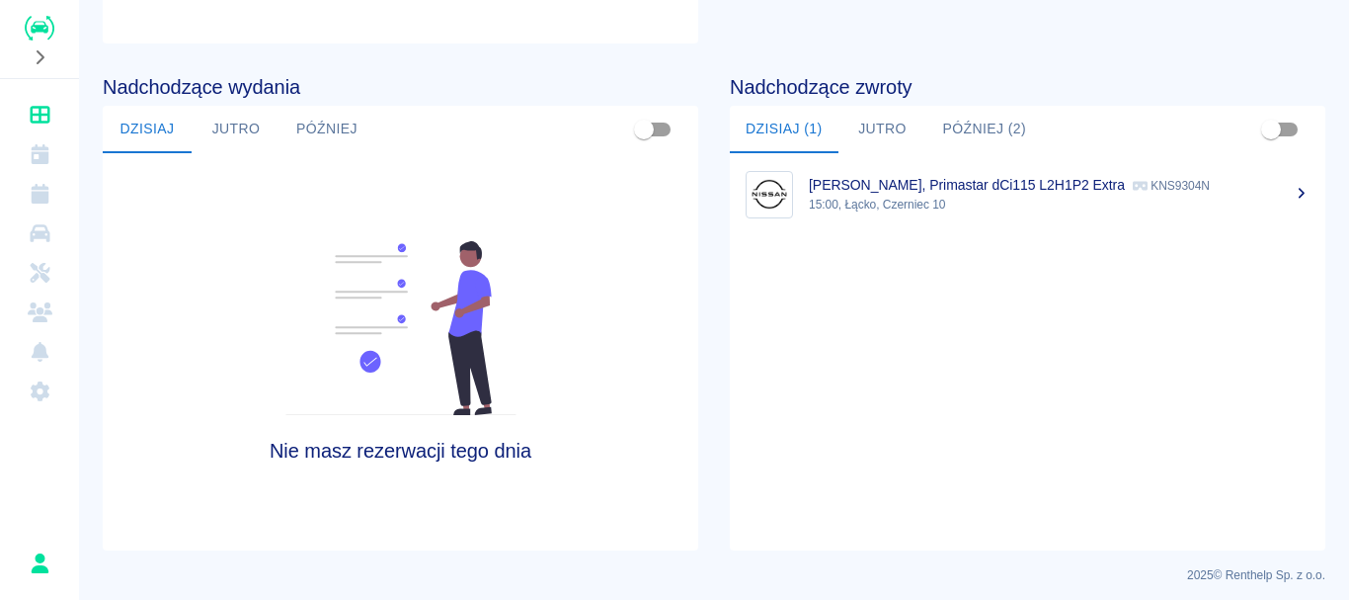
scroll to position [431, 0]
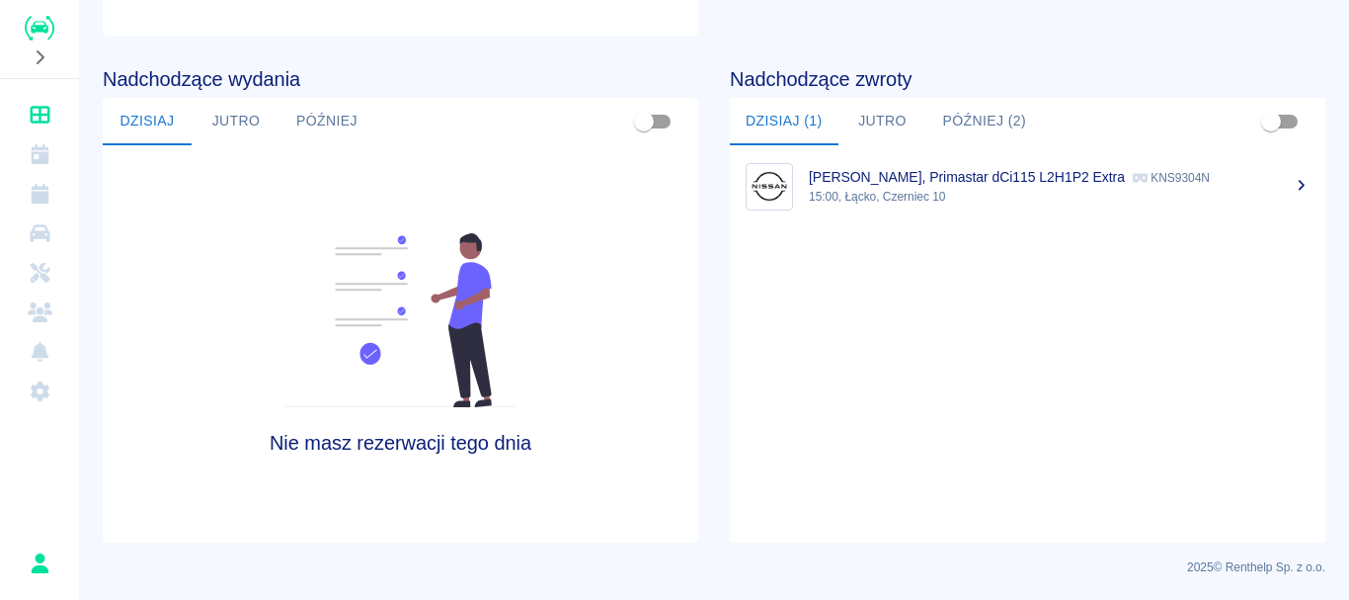
click at [1004, 124] on button "Później (2)" at bounding box center [986, 121] width 116 height 47
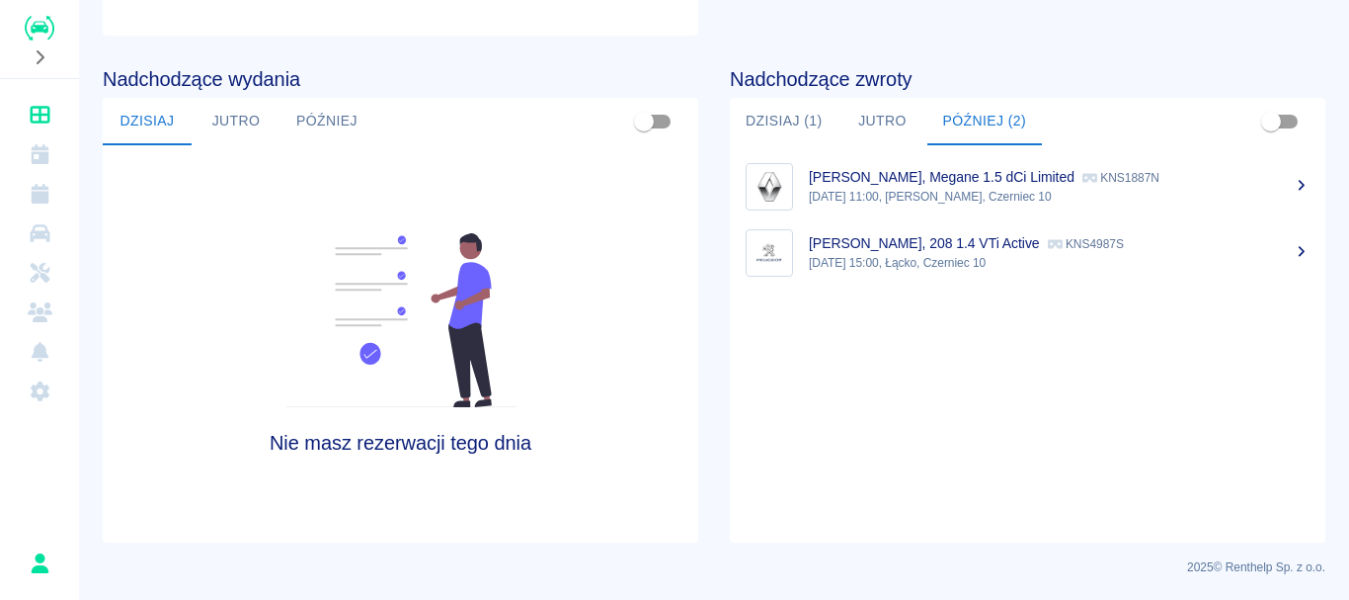
click at [775, 123] on button "Dzisiaj (1)" at bounding box center [784, 121] width 109 height 47
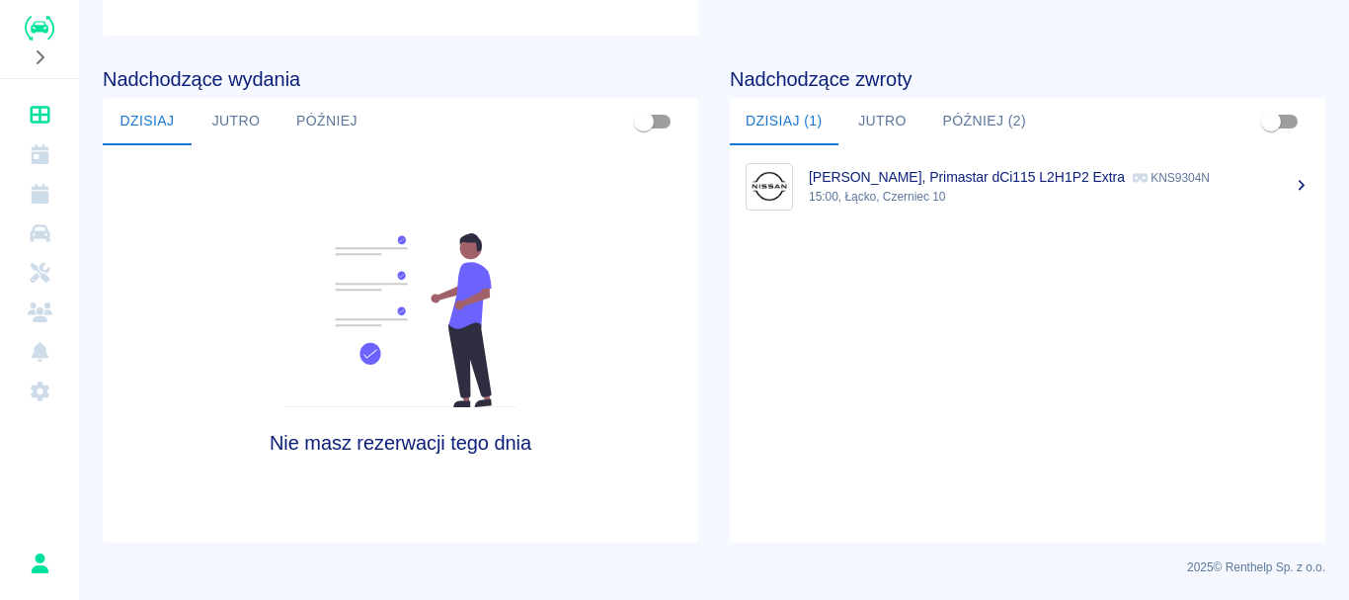
click at [964, 122] on button "Później (2)" at bounding box center [986, 121] width 116 height 47
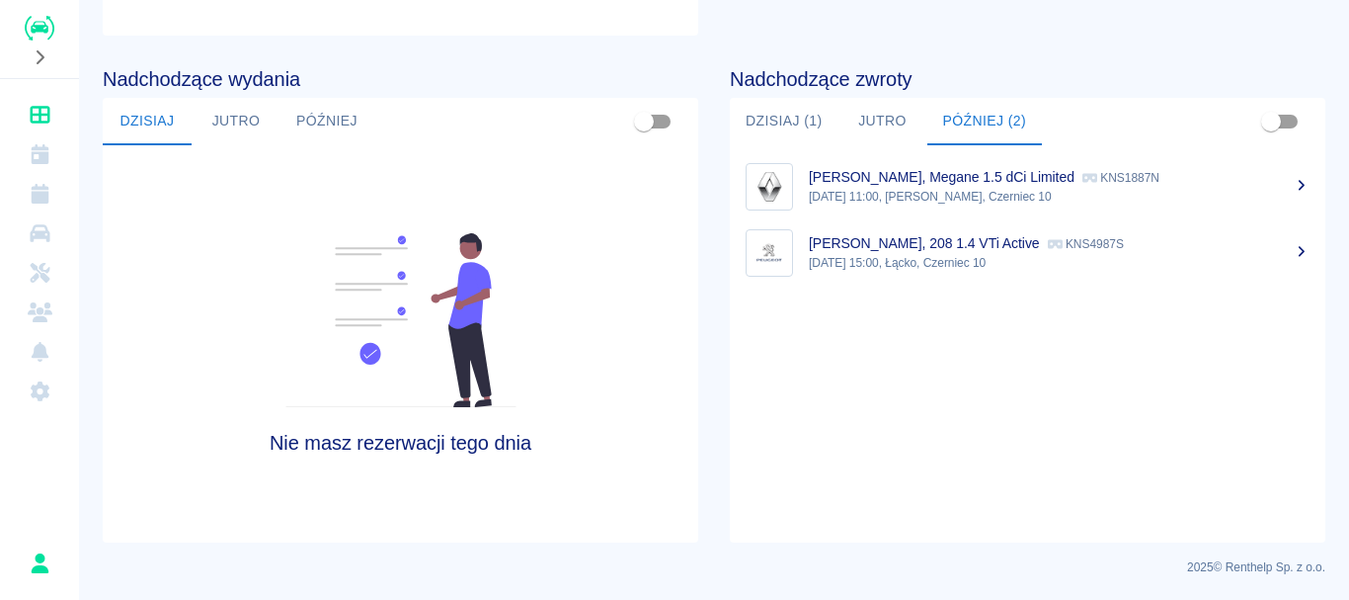
click at [764, 128] on button "Dzisiaj (1)" at bounding box center [784, 121] width 109 height 47
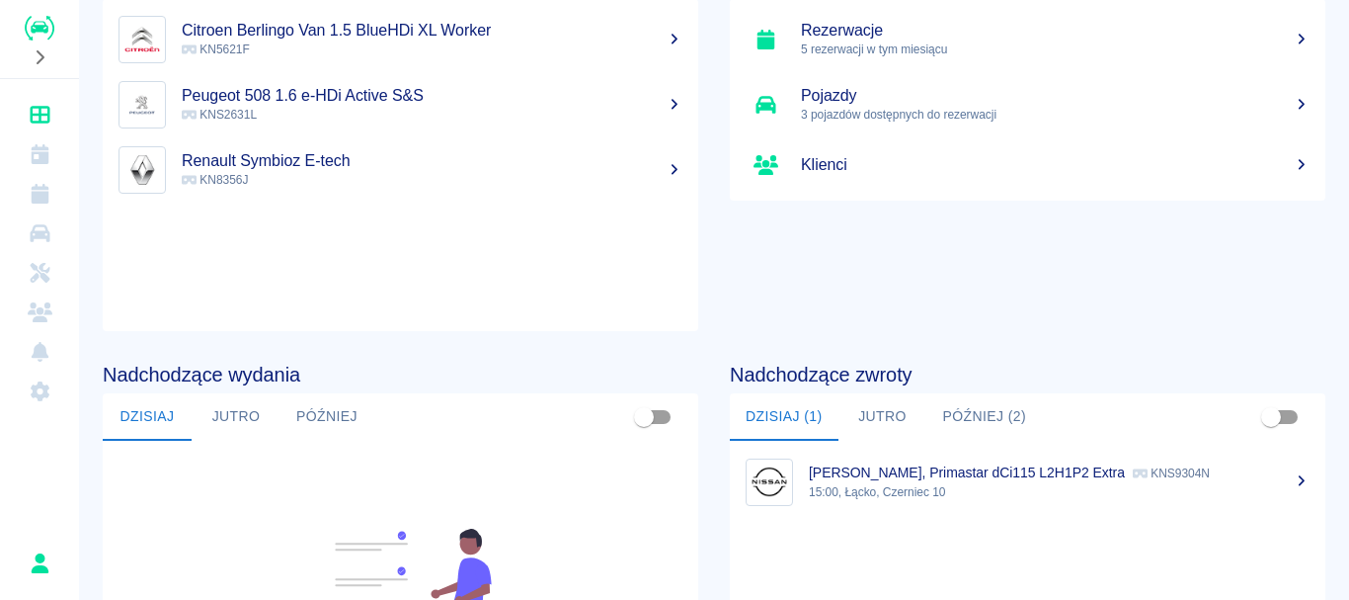
scroll to position [134, 0]
click at [1272, 417] on input "Pokaż przypisane tylko do mnie" at bounding box center [1271, 418] width 113 height 38
click at [1272, 417] on input "Pokaż przypisane tylko do mnie" at bounding box center [1291, 418] width 113 height 38
checkbox input "false"
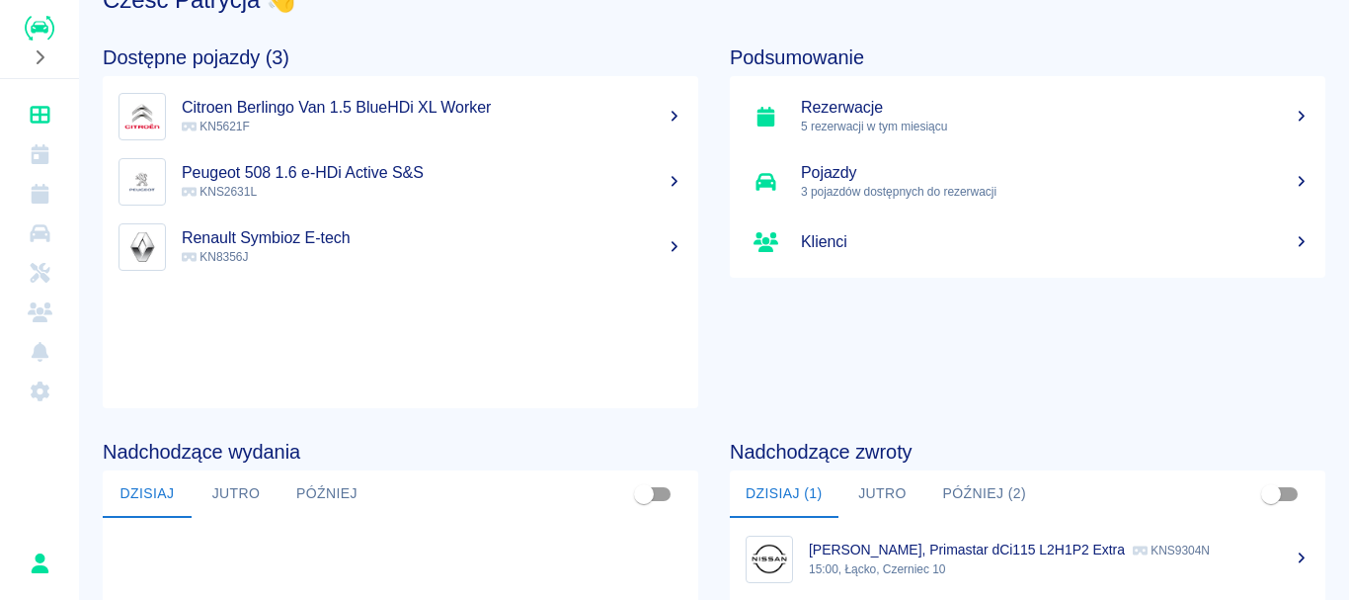
scroll to position [0, 0]
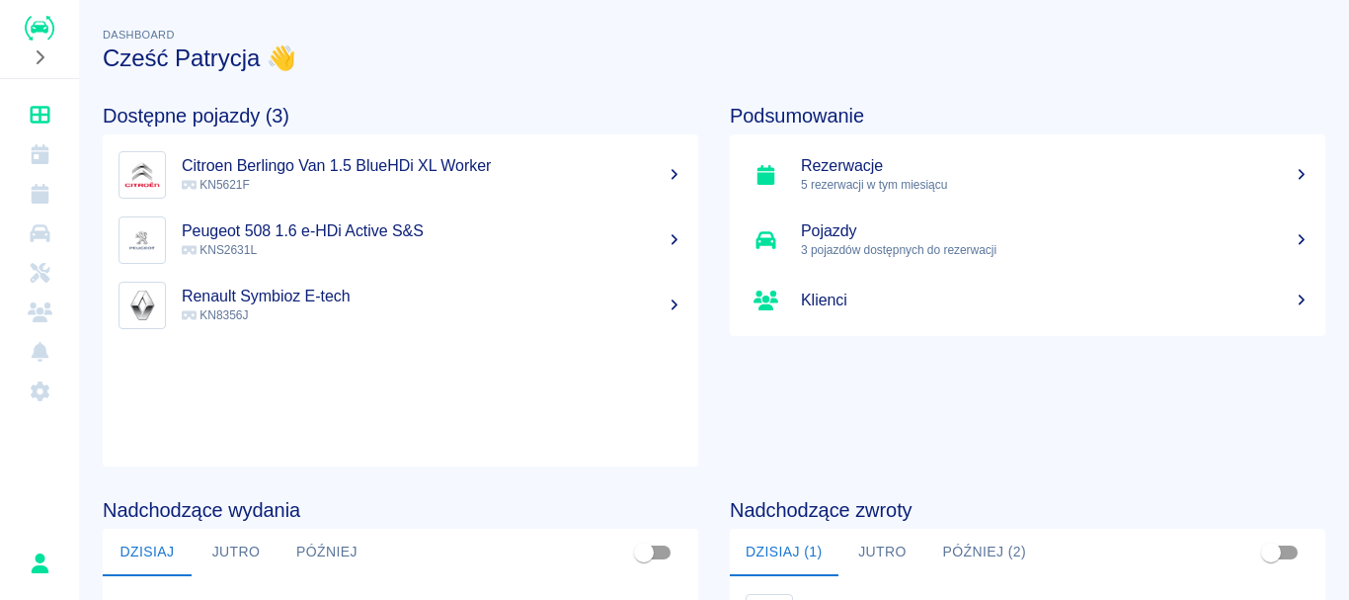
click at [707, 196] on div "Podsumowanie Rezerwacje 5 rezerwacji w tym miesiącu Pojazdy 3 pojazdów dostępny…" at bounding box center [1011, 269] width 627 height 394
click at [23, 22] on div at bounding box center [39, 39] width 79 height 78
